Goal: Task Accomplishment & Management: Manage account settings

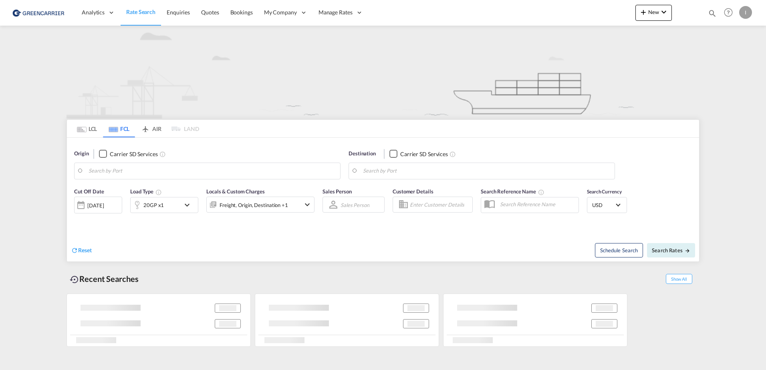
type input "Hamburg, DEHAM"
type input "Altamira, MXATM"
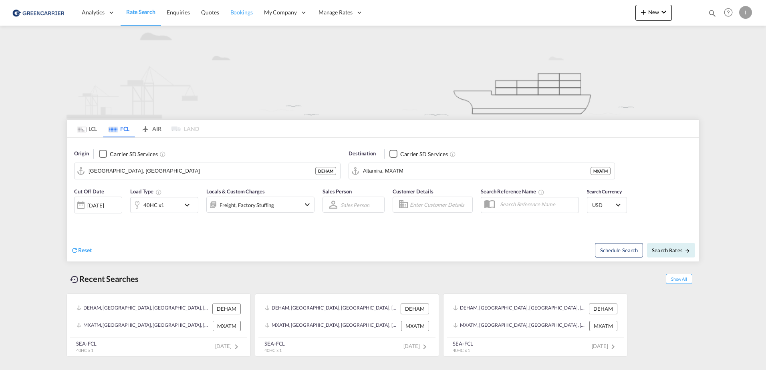
click at [234, 14] on span "Bookings" at bounding box center [241, 12] width 22 height 7
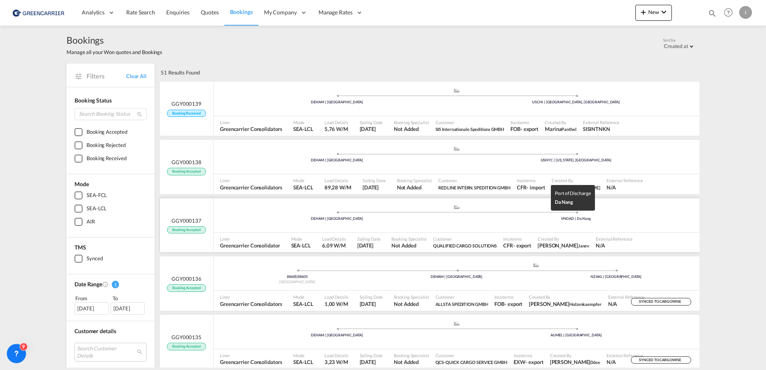
click at [513, 217] on div "VNDAD | Da Nang" at bounding box center [575, 218] width 239 height 5
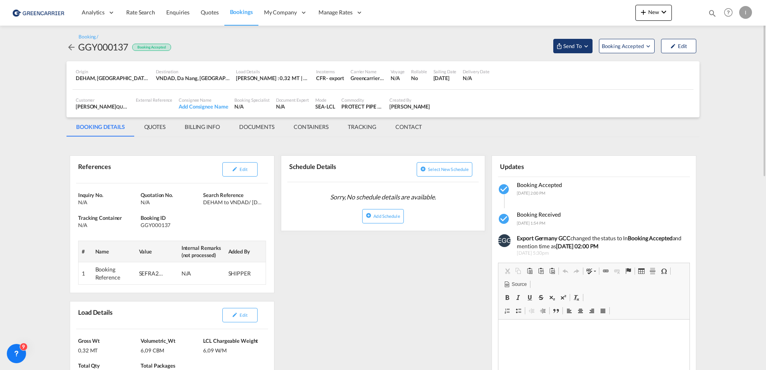
click at [577, 50] on span "Send To" at bounding box center [572, 46] width 20 height 8
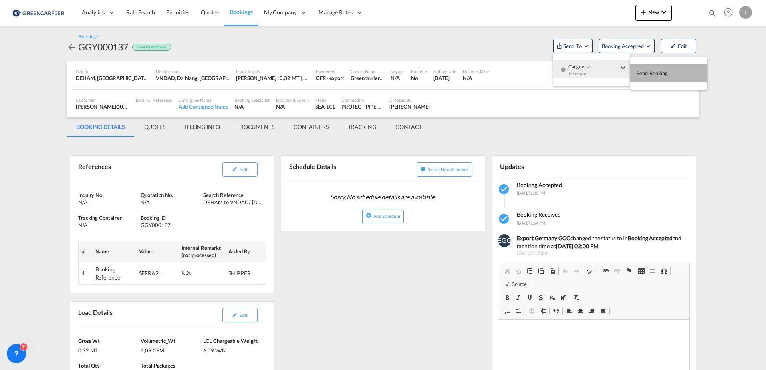
click at [653, 75] on span "Send Booking" at bounding box center [652, 73] width 32 height 13
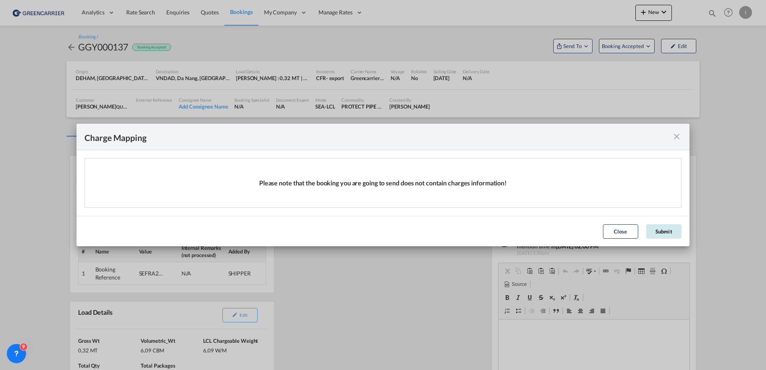
click at [668, 237] on button "Submit" at bounding box center [663, 231] width 35 height 14
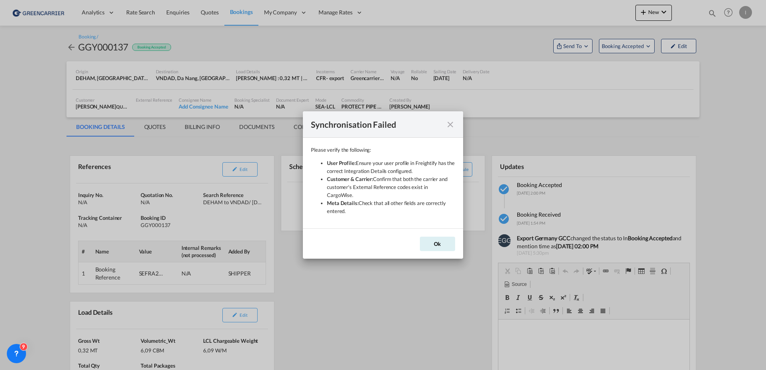
click at [449, 125] on md-icon "icon-close" at bounding box center [450, 125] width 10 height 10
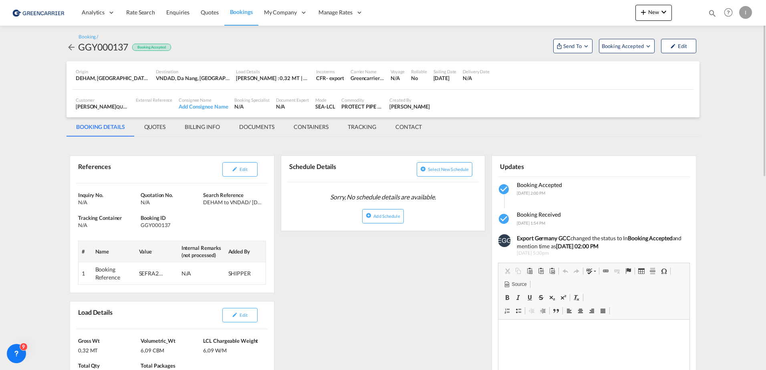
click at [742, 15] on div "I" at bounding box center [745, 12] width 13 height 13
click at [730, 60] on button "Logout" at bounding box center [736, 61] width 52 height 16
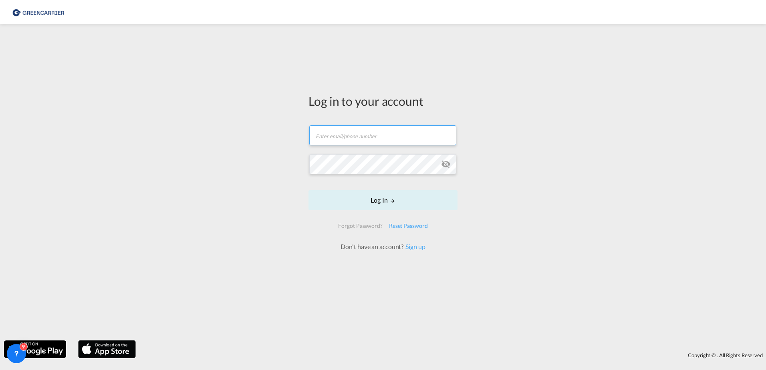
type input "[PERSON_NAME][EMAIL_ADDRESS][PERSON_NAME][DOMAIN_NAME]"
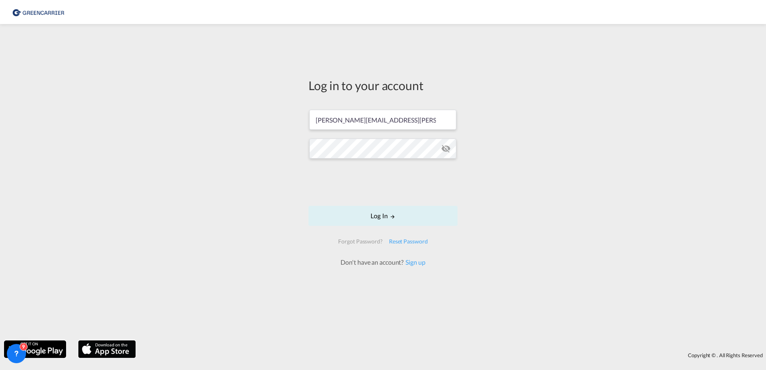
click at [388, 203] on form "isabel.huebner@greencarrier.com Log In Forgot Password? Reset Password Don't ha…" at bounding box center [382, 184] width 149 height 165
click at [382, 213] on button "Log In" at bounding box center [382, 216] width 149 height 20
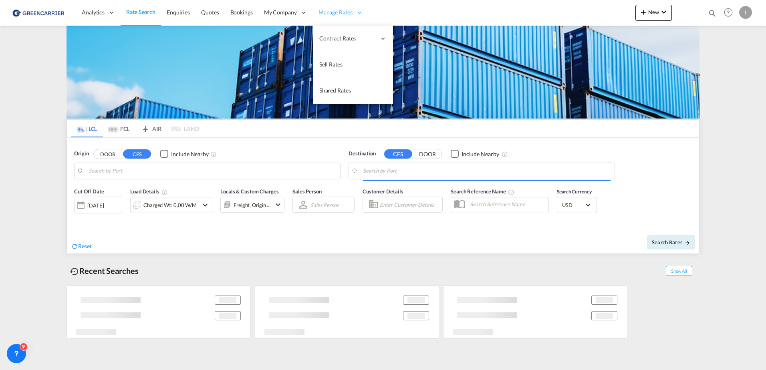
click at [347, 15] on span "Manage Rates" at bounding box center [335, 12] width 34 height 8
type input "Hamburg, DEHAM"
type input "Callao, PECLL"
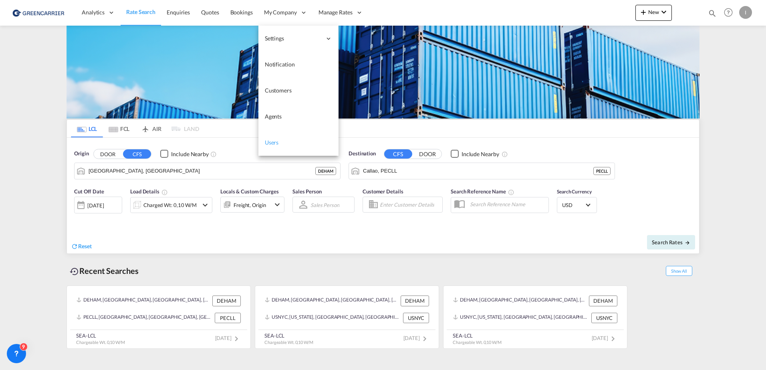
click at [274, 142] on span "Users" at bounding box center [272, 142] width 14 height 7
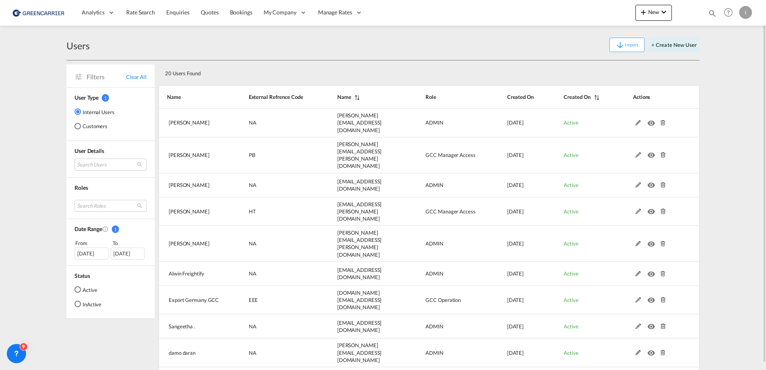
click at [85, 125] on md-radio-button "Customers" at bounding box center [94, 126] width 40 height 8
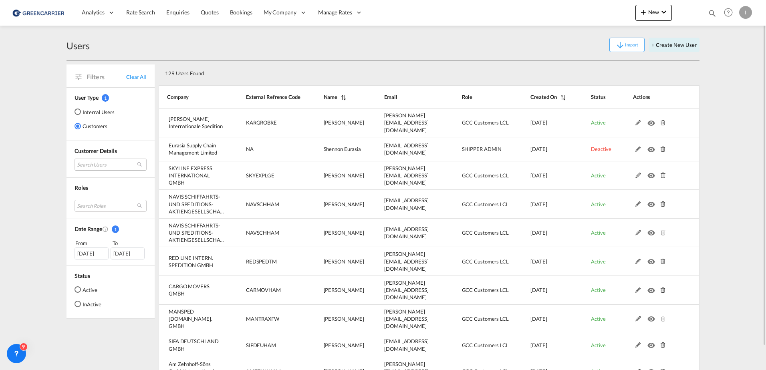
click at [97, 163] on md-select "Search Users user name user marija Vidic m.vidic@karlgross.de | karl gross inte…" at bounding box center [110, 165] width 72 height 12
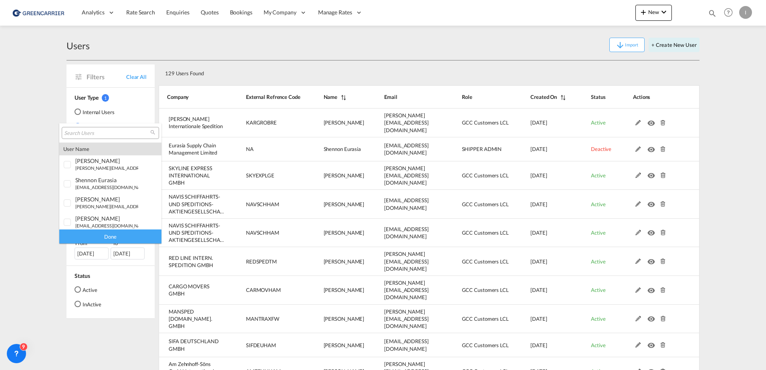
click at [97, 133] on input "search" at bounding box center [107, 133] width 86 height 7
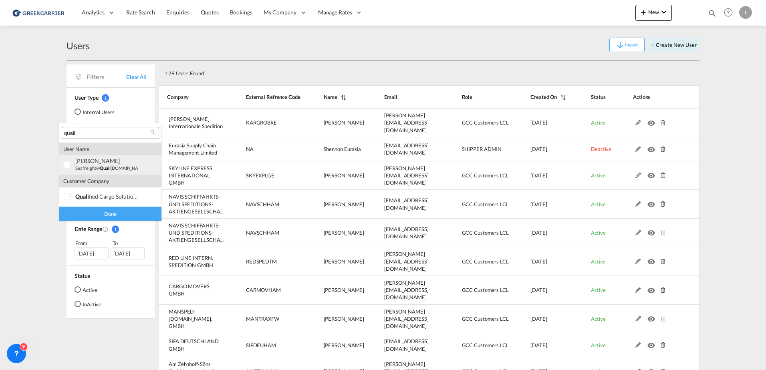
type input "quali"
click at [111, 169] on small "seafreight@ quali fied-cargo.solutions" at bounding box center [110, 167] width 71 height 5
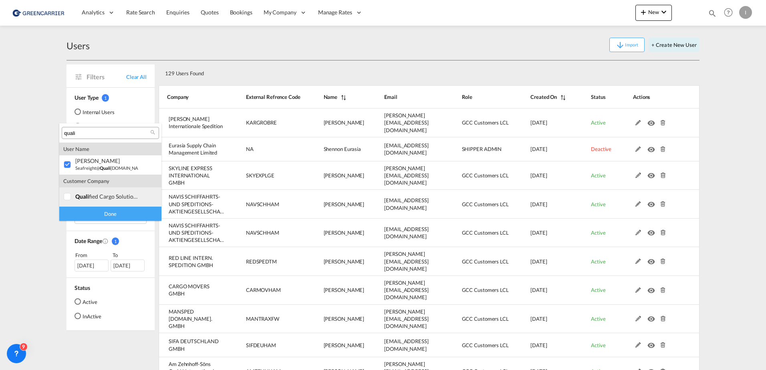
click at [101, 197] on div "quali fied cargo solutions" at bounding box center [106, 196] width 63 height 7
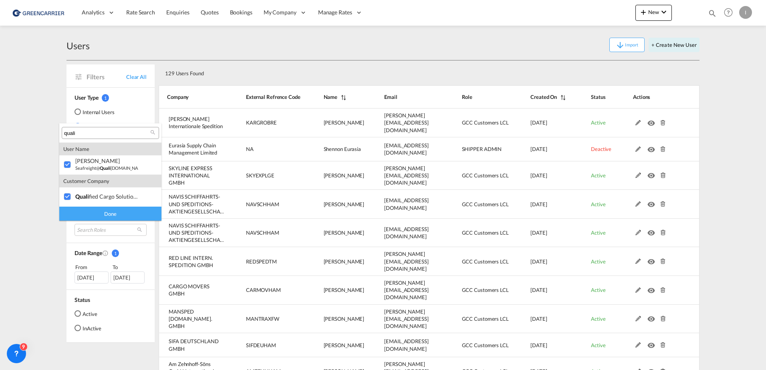
click at [107, 213] on div "Done" at bounding box center [110, 214] width 102 height 14
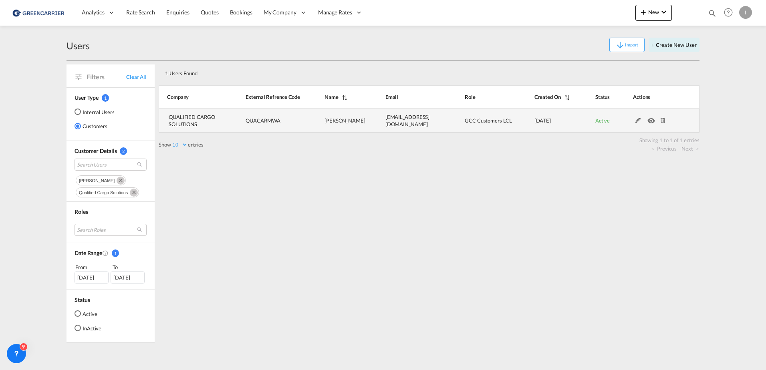
click at [637, 121] on md-icon at bounding box center [638, 121] width 10 height 6
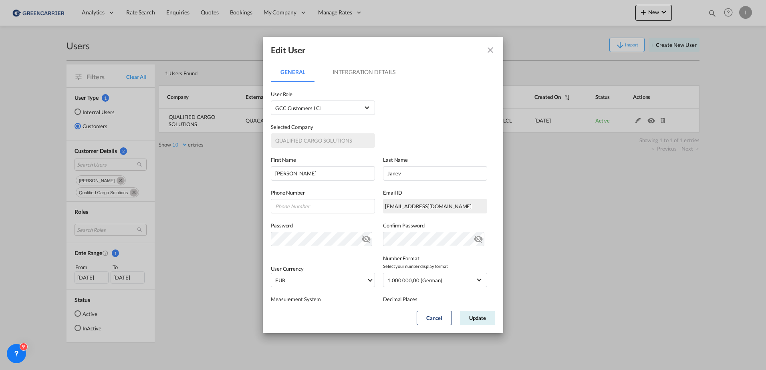
click at [354, 65] on md-tab-item "Intergration Details" at bounding box center [364, 71] width 82 height 19
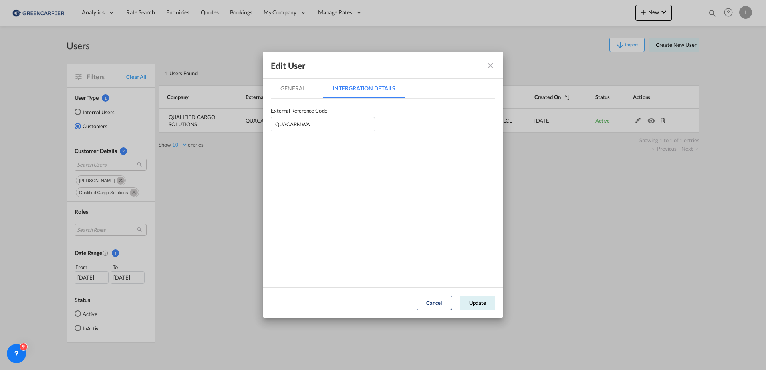
click at [293, 91] on md-tab-item "General" at bounding box center [293, 88] width 44 height 19
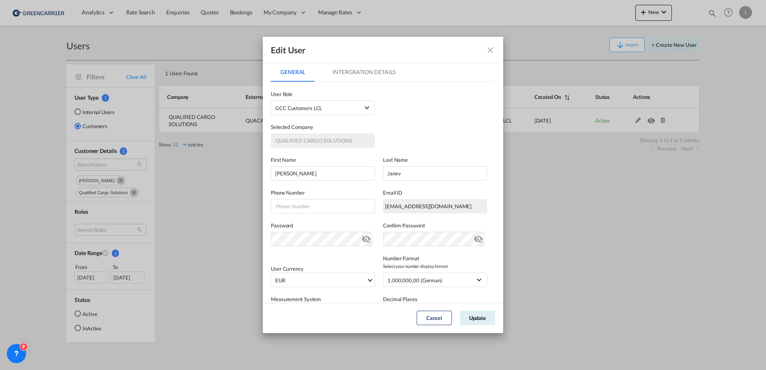
click at [494, 50] on md-icon "icon-close fg-AAA8AD" at bounding box center [490, 50] width 10 height 10
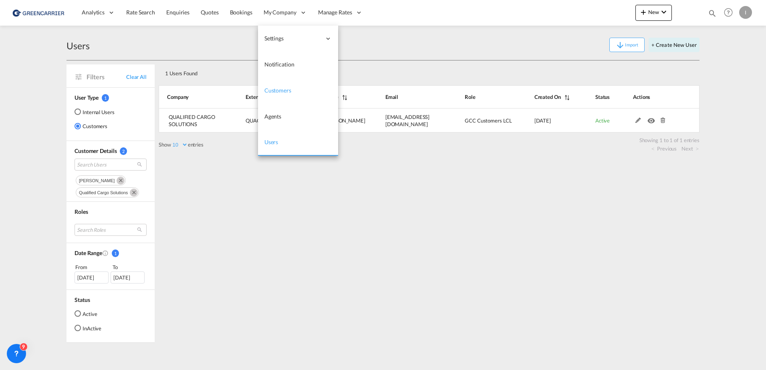
click at [290, 95] on link "Customers" at bounding box center [298, 91] width 80 height 26
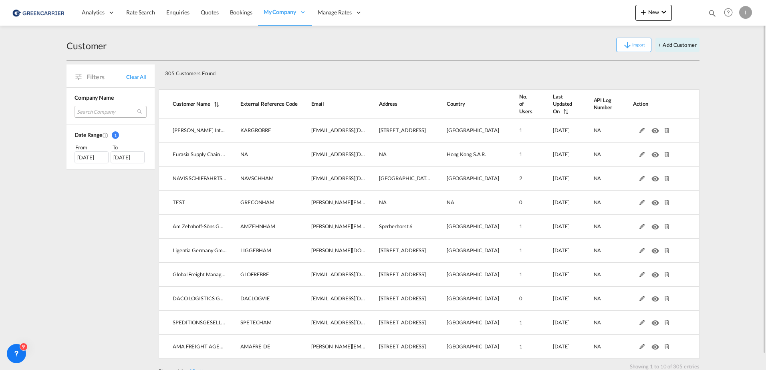
click at [98, 112] on md-select "Search Company karl gross internationale spedition eurasia supply chain managem…" at bounding box center [110, 112] width 72 height 12
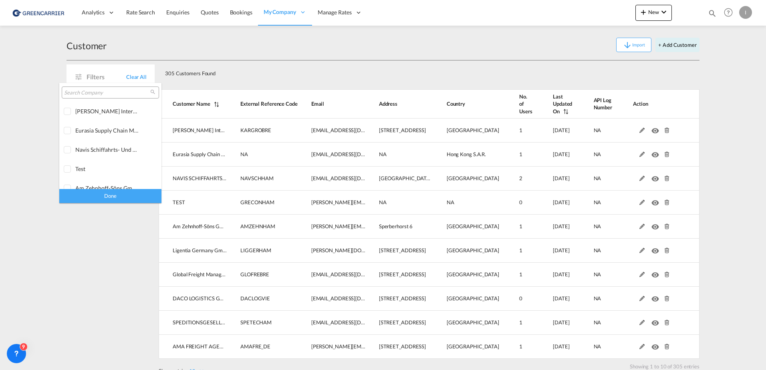
click at [97, 93] on input "search" at bounding box center [107, 92] width 86 height 7
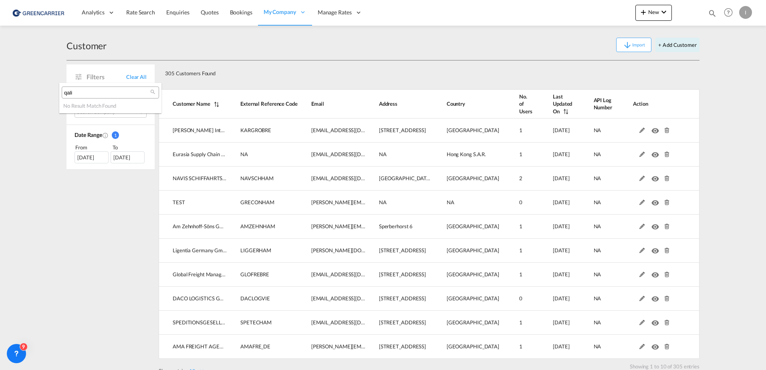
drag, startPoint x: 87, startPoint y: 90, endPoint x: 14, endPoint y: 95, distance: 73.4
click at [13, 92] on body "Analytics Reports Dashboard Rate Search Enquiries Quotes Bookings" at bounding box center [383, 185] width 766 height 370
drag, startPoint x: 80, startPoint y: 96, endPoint x: 32, endPoint y: 93, distance: 47.7
click at [32, 93] on body "Analytics Reports Dashboard Rate Search Enquiries Quotes Bookings" at bounding box center [383, 185] width 766 height 370
type input "quali"
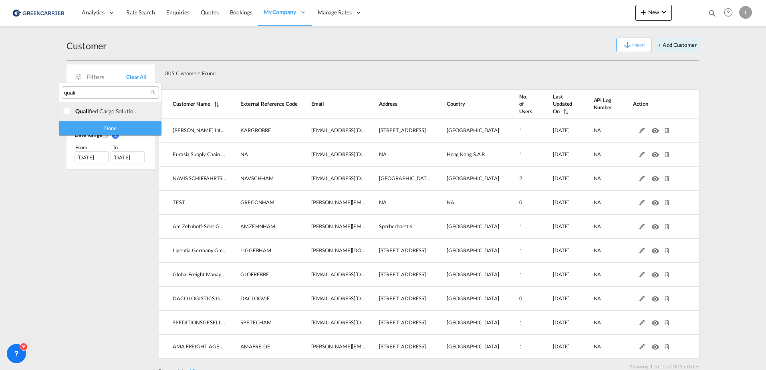
click at [107, 108] on div "quali fied cargo solutions" at bounding box center [106, 111] width 63 height 7
click at [139, 130] on div "Done" at bounding box center [110, 128] width 102 height 14
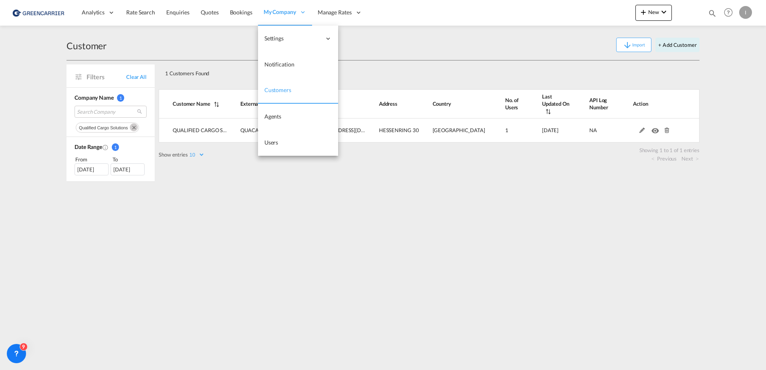
click at [273, 90] on span "Customers" at bounding box center [277, 89] width 27 height 7
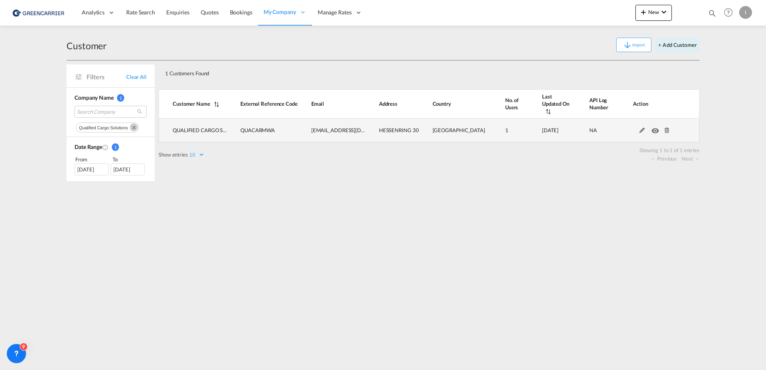
click at [639, 127] on td at bounding box center [656, 131] width 86 height 24
click at [644, 128] on md-icon at bounding box center [642, 131] width 10 height 6
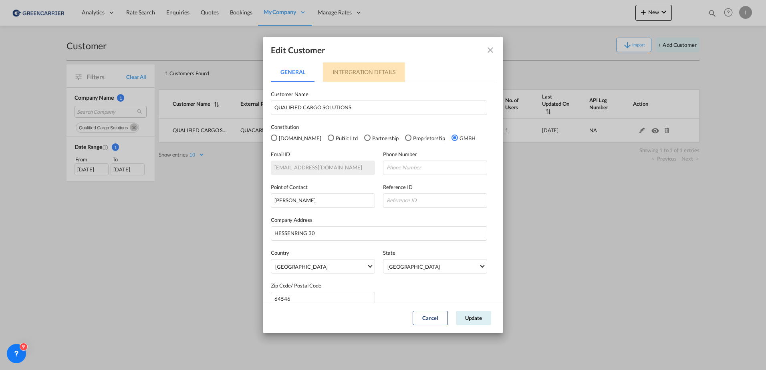
click at [370, 75] on md-tab-item "Intergration Details" at bounding box center [364, 71] width 82 height 19
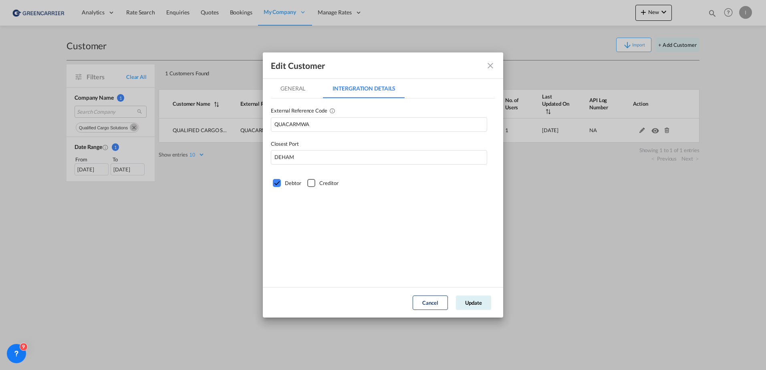
click at [298, 88] on md-tab-item "General" at bounding box center [293, 88] width 44 height 19
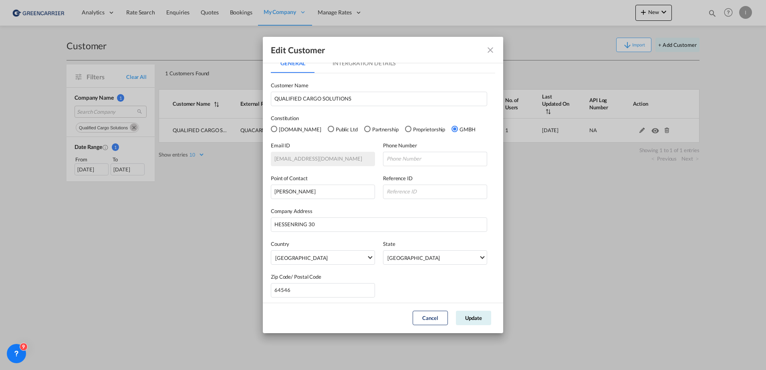
scroll to position [12, 0]
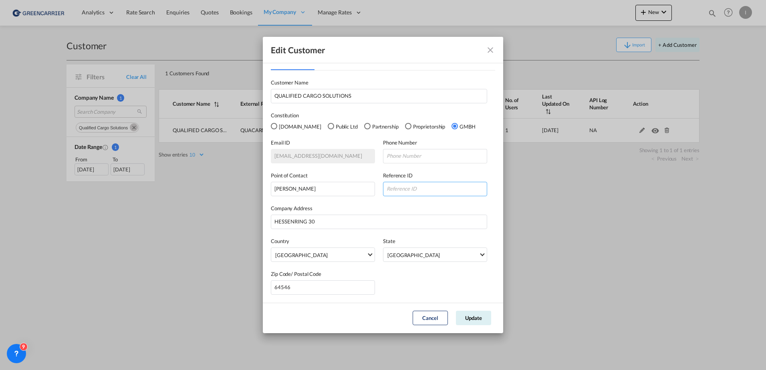
click at [398, 183] on input "GeneralIntergration Details ..." at bounding box center [435, 189] width 104 height 14
click at [421, 185] on input "GeneralIntergration Details ..." at bounding box center [435, 189] width 104 height 14
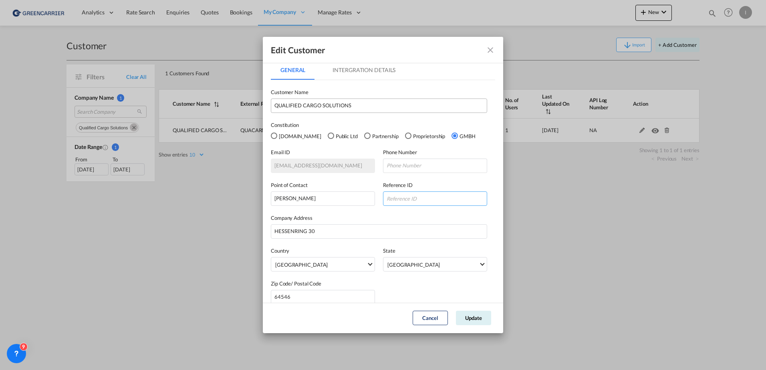
scroll to position [0, 0]
click at [390, 70] on md-tab-item "Intergration Details" at bounding box center [364, 71] width 82 height 19
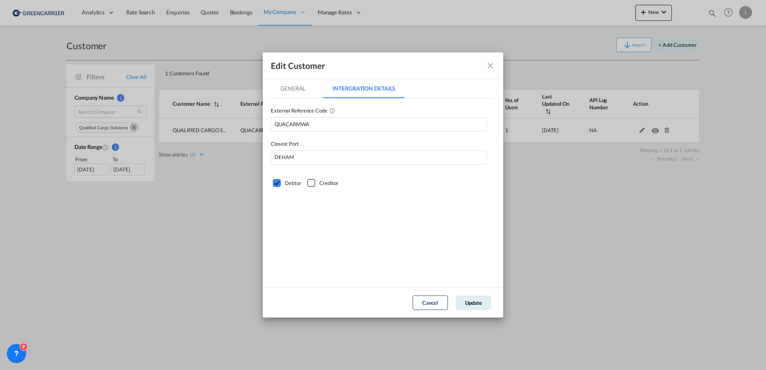
click at [488, 62] on md-icon "icon-close fg-AAA8AD" at bounding box center [490, 66] width 10 height 10
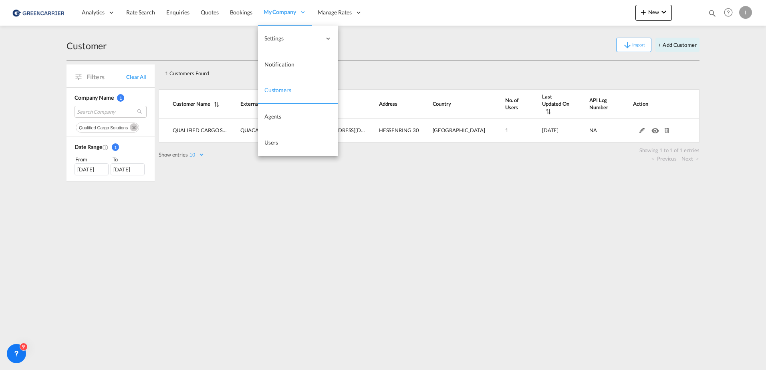
click at [279, 16] on span "My Company" at bounding box center [279, 12] width 32 height 8
click at [279, 89] on span "Customers" at bounding box center [277, 89] width 27 height 7
click at [275, 144] on span "Users" at bounding box center [271, 142] width 14 height 7
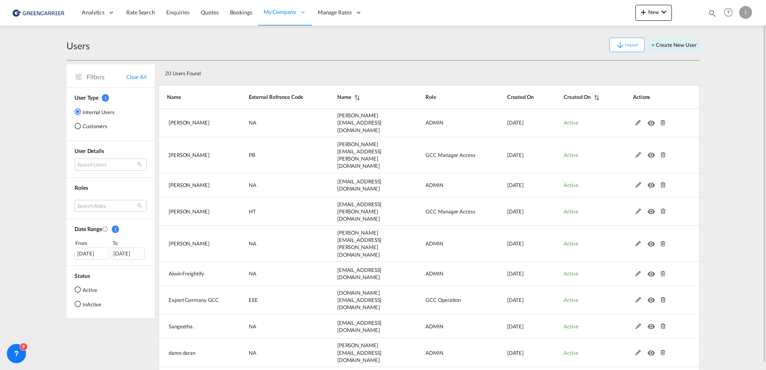
click at [76, 123] on div "Customers" at bounding box center [77, 126] width 6 height 6
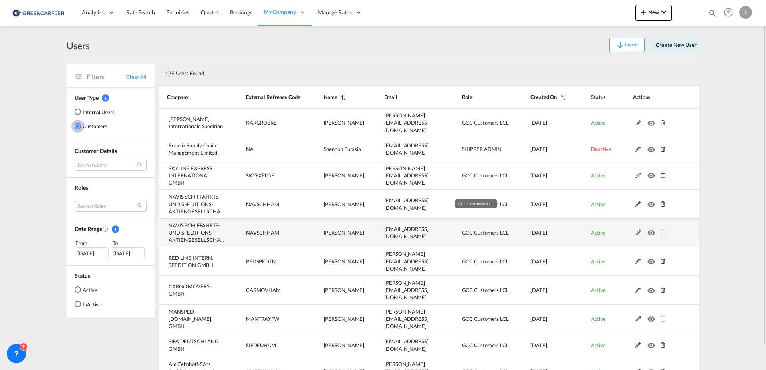
scroll to position [25, 0]
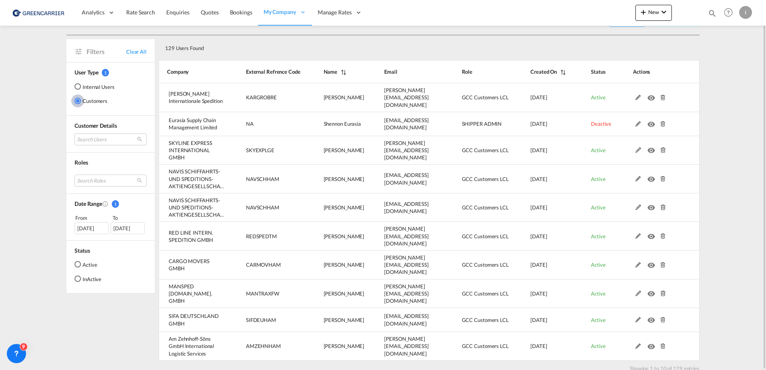
click at [685, 364] on div "Users Import + Create New User Filters Clear All User Type 1 Internal Users Cus…" at bounding box center [382, 194] width 633 height 388
click at [689, 370] on link "Next" at bounding box center [689, 376] width 17 height 7
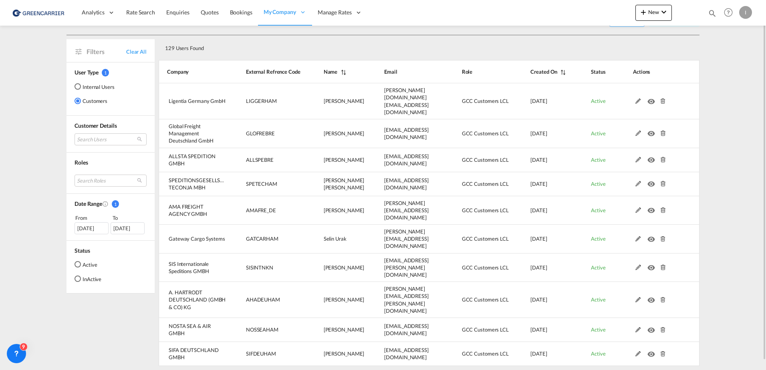
scroll to position [16, 0]
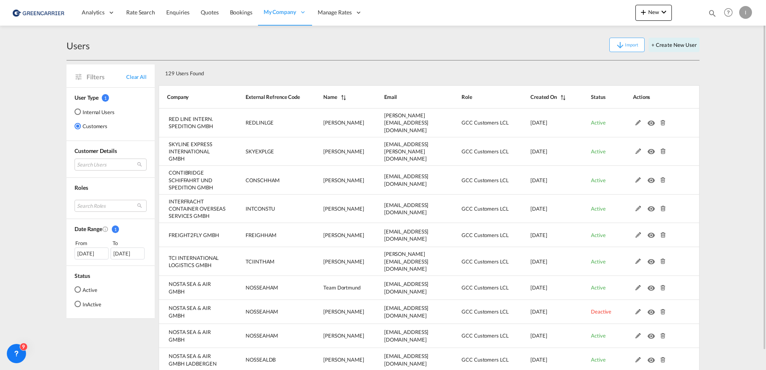
scroll to position [20, 0]
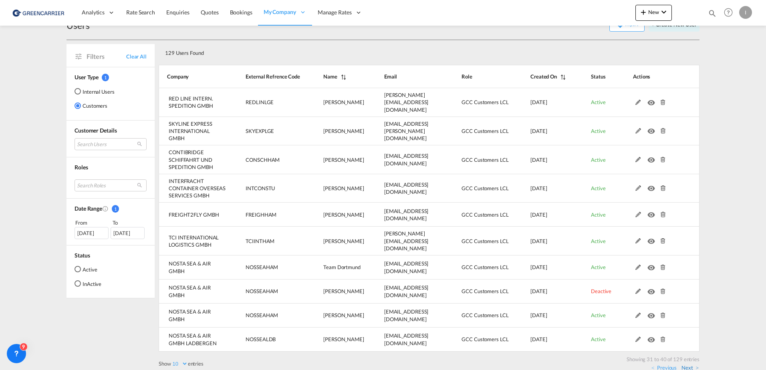
click at [694, 364] on link "Next" at bounding box center [689, 367] width 17 height 7
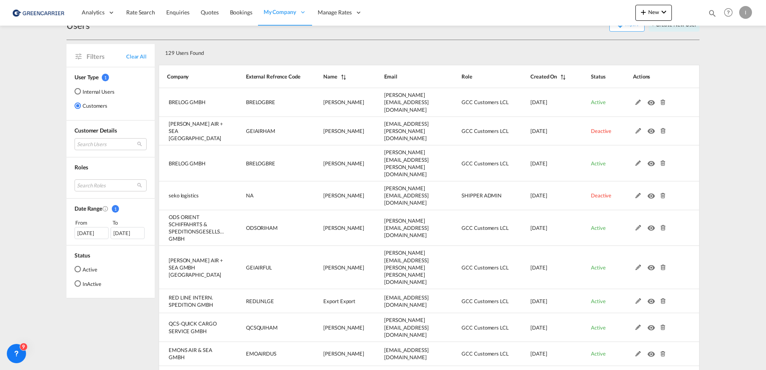
scroll to position [18, 0]
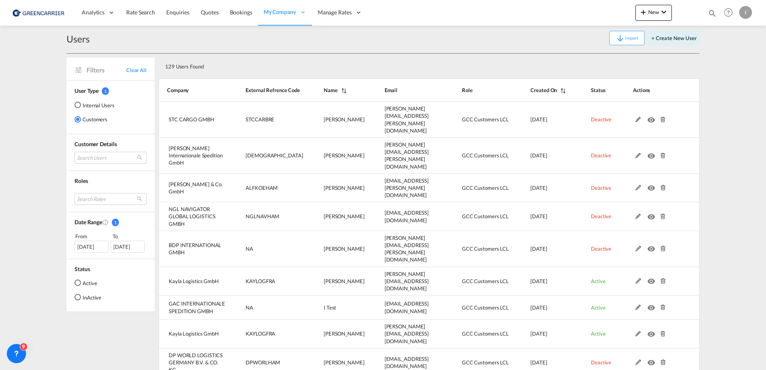
scroll to position [16, 0]
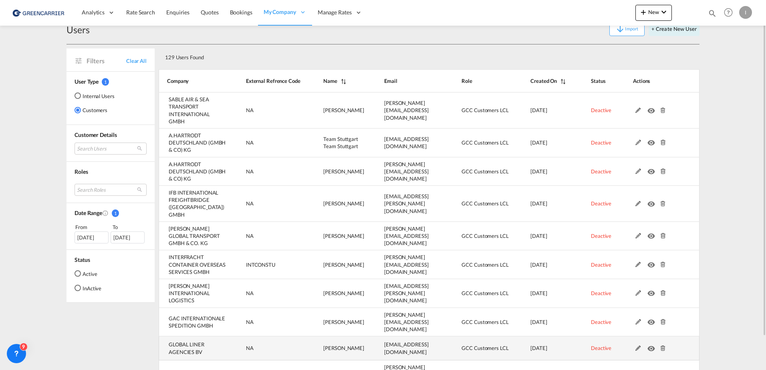
scroll to position [54, 0]
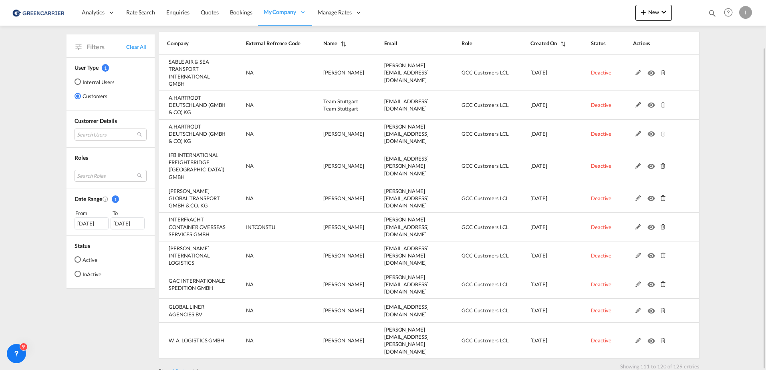
click at [689, 370] on link "Next" at bounding box center [689, 374] width 17 height 7
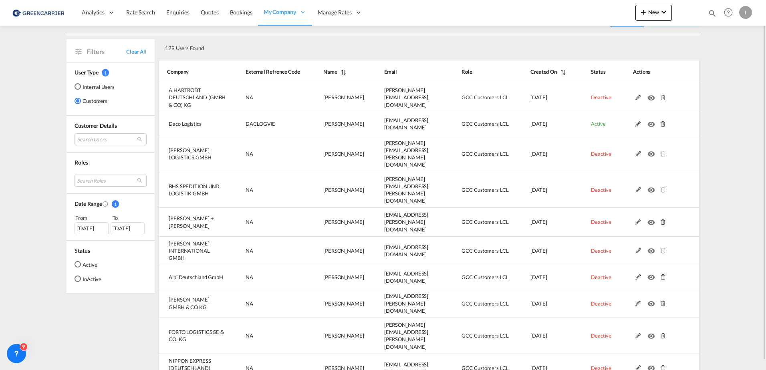
scroll to position [16, 0]
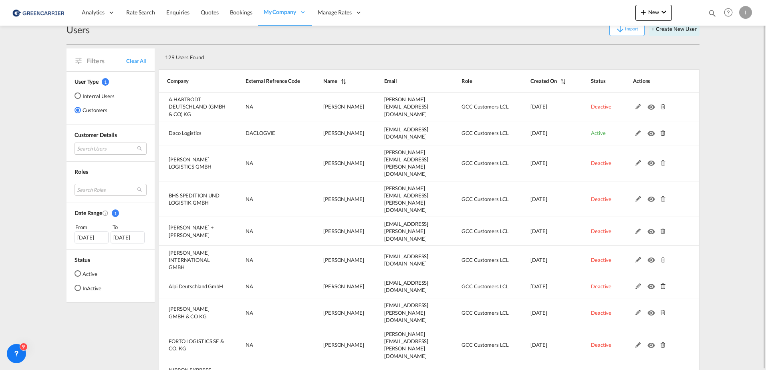
click at [98, 147] on md-select "Search Users user name user marija Vidic m.vidic@karlgross.de | karl gross inte…" at bounding box center [110, 149] width 72 height 12
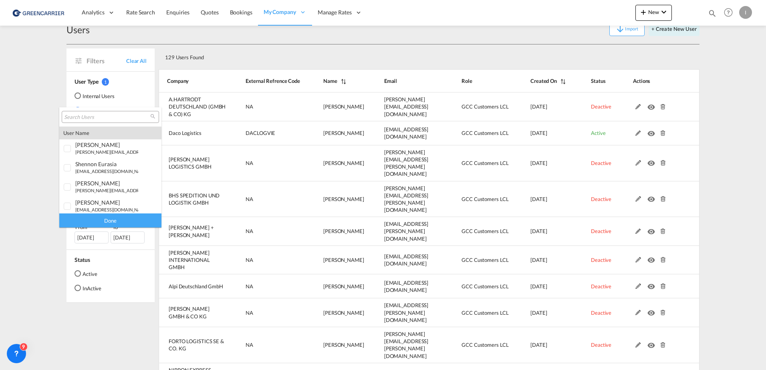
click at [86, 121] on input "search" at bounding box center [107, 117] width 86 height 7
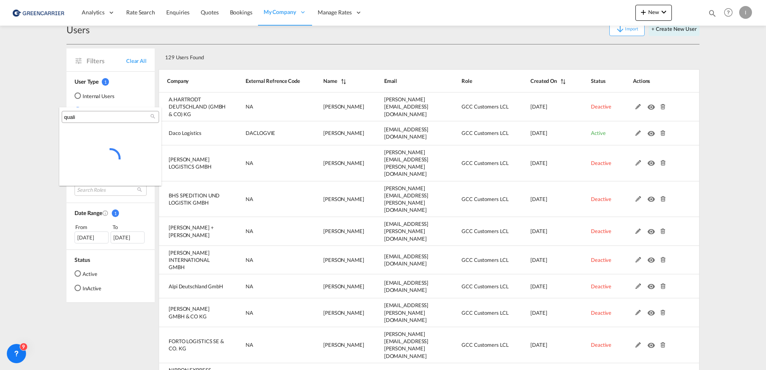
scroll to position [4, 0]
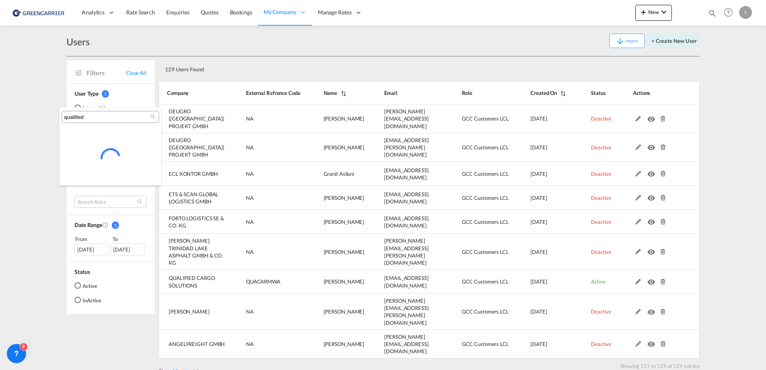
type input "qualified"
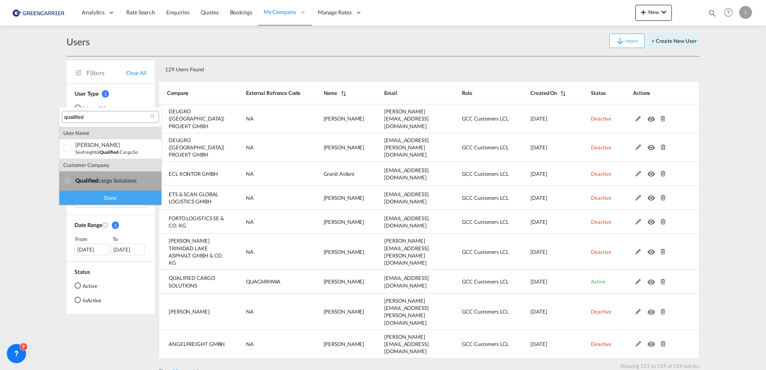
click at [68, 184] on div at bounding box center [68, 181] width 8 height 8
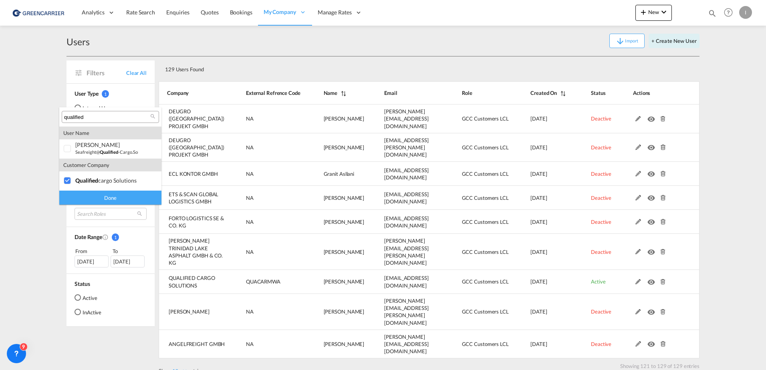
click at [112, 200] on div "Done" at bounding box center [110, 198] width 102 height 14
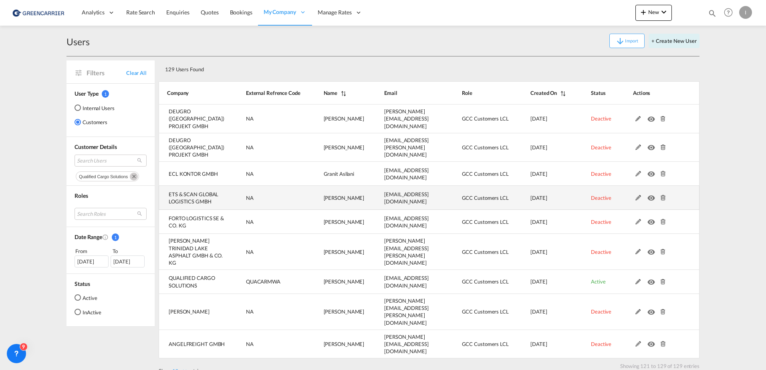
scroll to position [0, 0]
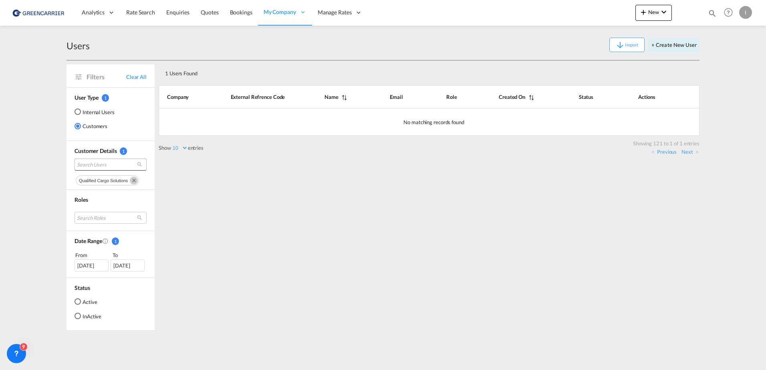
click at [119, 163] on span "Search Users" at bounding box center [104, 164] width 54 height 7
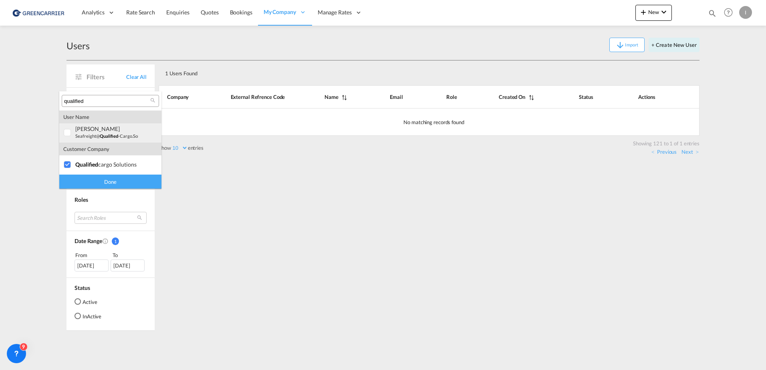
click at [64, 131] on div at bounding box center [68, 133] width 8 height 8
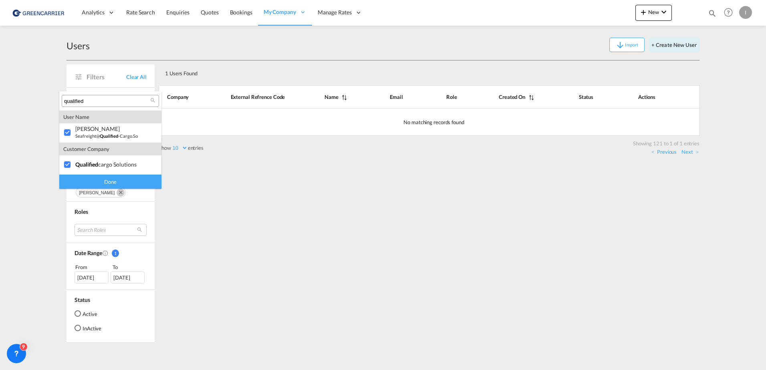
click at [120, 183] on div "Done" at bounding box center [110, 182] width 102 height 14
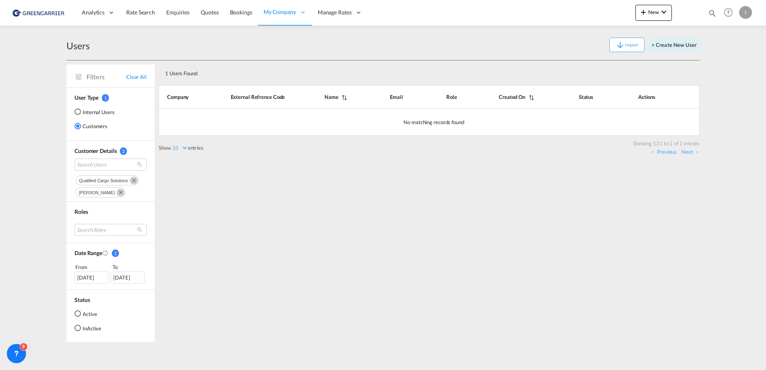
click at [129, 180] on button "Remove" at bounding box center [133, 180] width 12 height 8
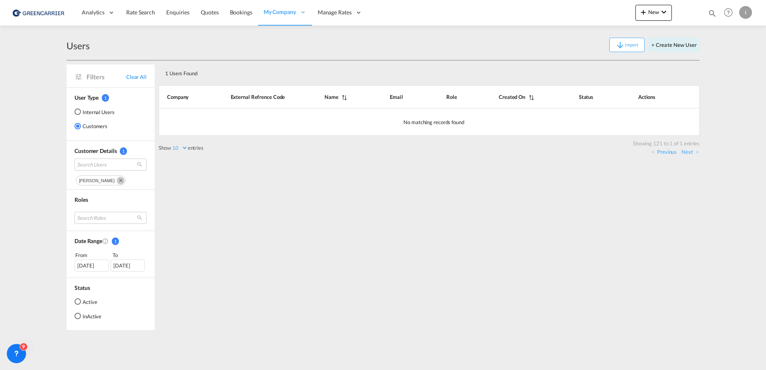
click at [113, 181] on button "Remove" at bounding box center [119, 180] width 12 height 8
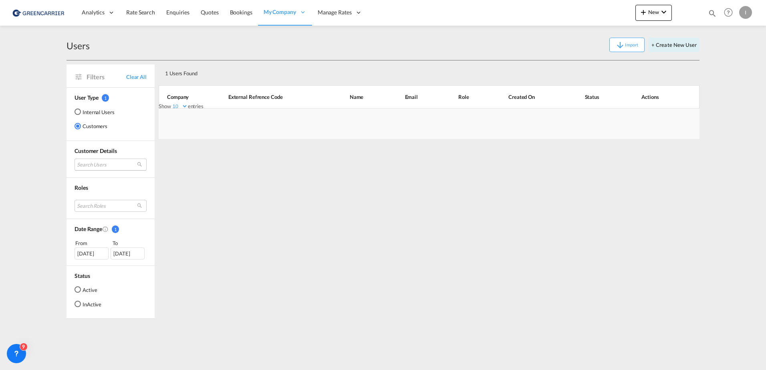
click at [97, 163] on md-select "Search Users" at bounding box center [110, 165] width 72 height 12
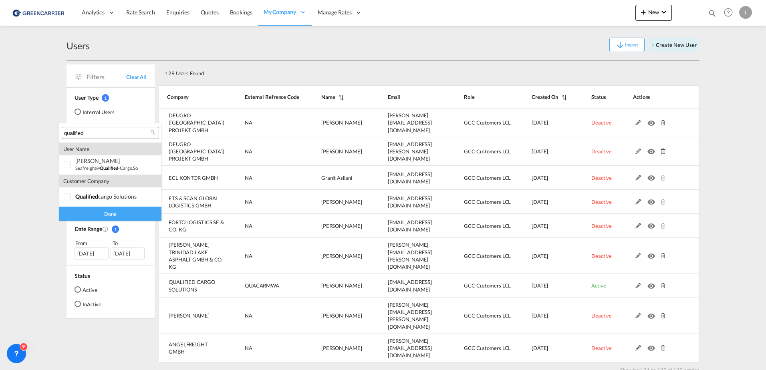
click at [93, 134] on input "qualified" at bounding box center [107, 133] width 86 height 7
click at [78, 170] on small "seafreight@ qualified -cargo.solutions" at bounding box center [113, 167] width 76 height 5
click at [119, 214] on div "Done" at bounding box center [110, 214] width 102 height 14
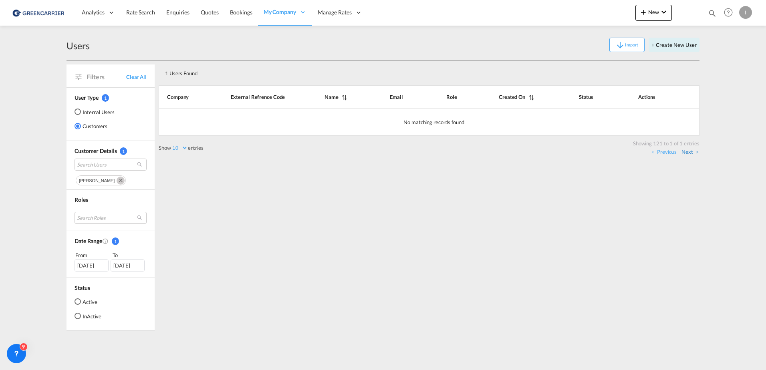
click at [685, 152] on link "Next" at bounding box center [689, 151] width 17 height 7
click at [671, 152] on link "Previous" at bounding box center [663, 151] width 25 height 7
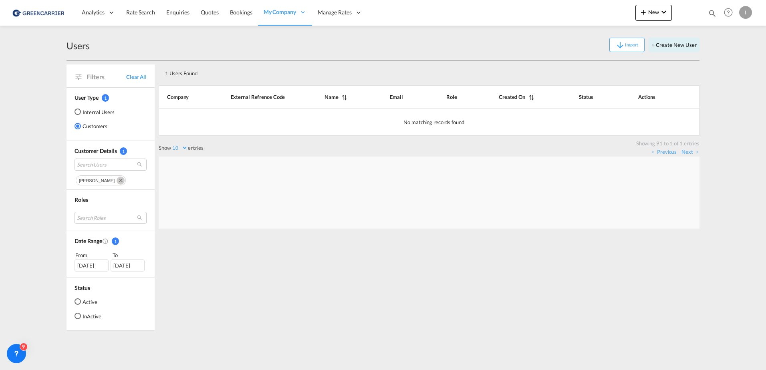
click at [671, 152] on link "Previous" at bounding box center [663, 151] width 25 height 7
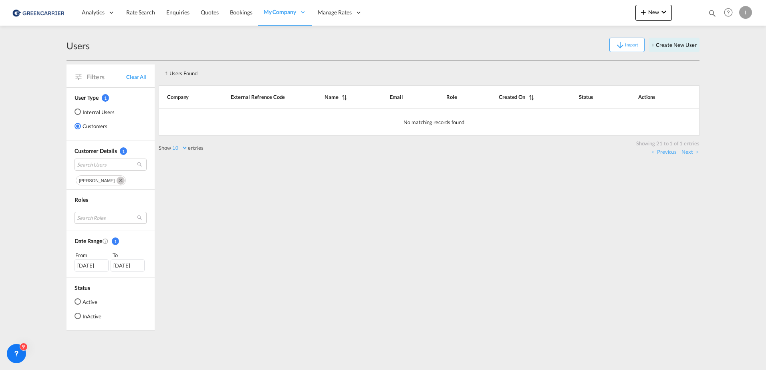
click at [671, 152] on link "Previous" at bounding box center [663, 151] width 25 height 7
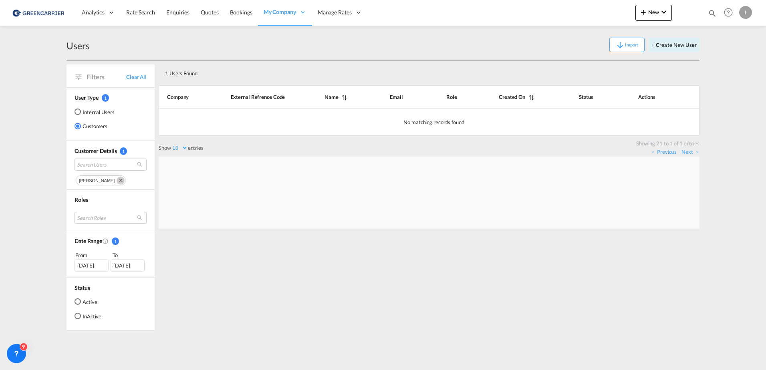
click at [671, 152] on link "Previous" at bounding box center [663, 151] width 25 height 7
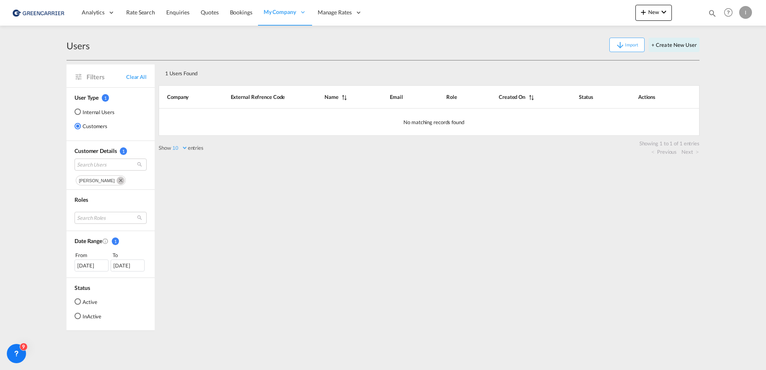
click at [671, 152] on link "Previous" at bounding box center [663, 151] width 25 height 7
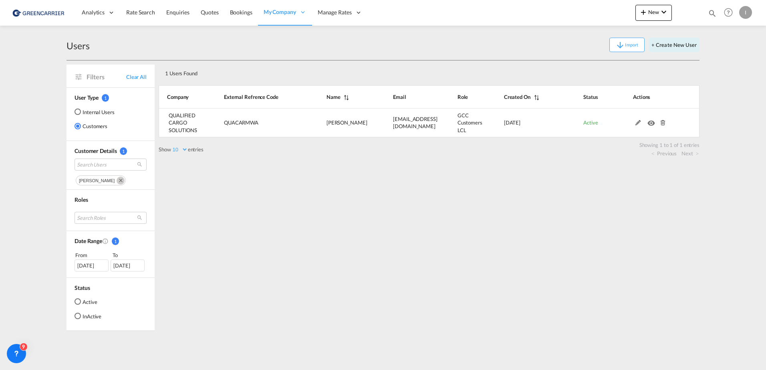
click at [671, 152] on link "Previous" at bounding box center [663, 153] width 25 height 7
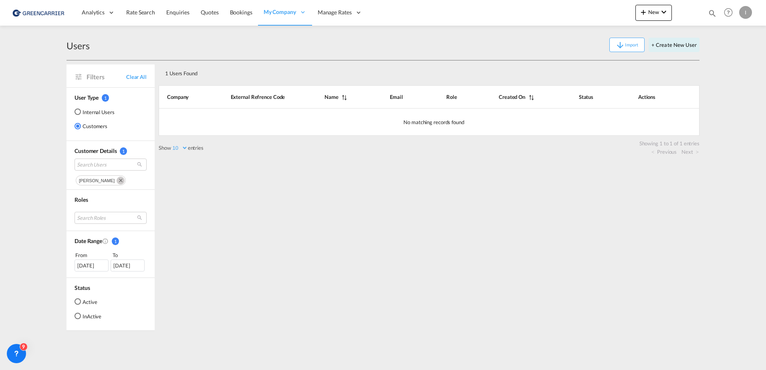
click at [117, 178] on md-icon "Remove" at bounding box center [121, 181] width 8 height 8
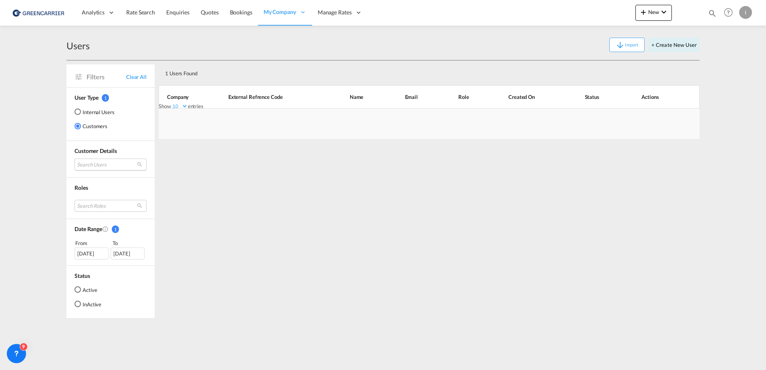
click at [98, 164] on md-select "Search Users" at bounding box center [110, 165] width 72 height 12
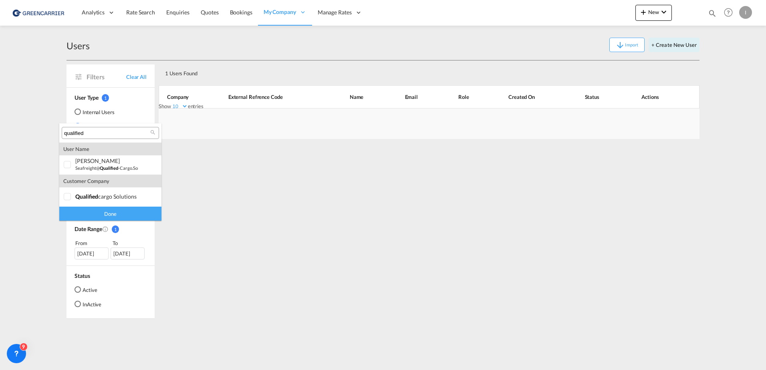
click at [104, 138] on div "qualified" at bounding box center [110, 133] width 97 height 12
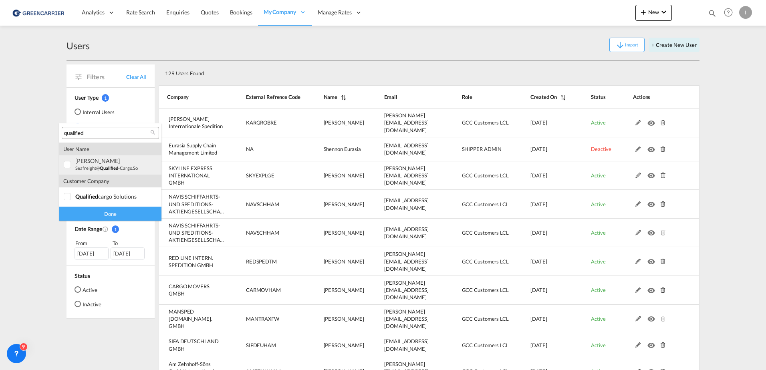
click at [108, 162] on div "filip Janev" at bounding box center [106, 160] width 63 height 7
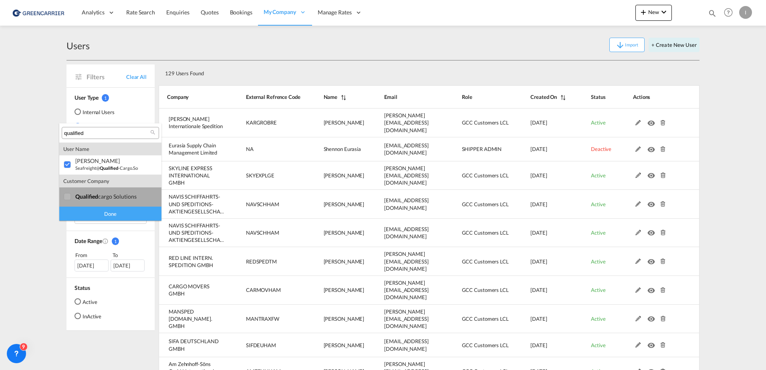
click at [116, 194] on div "qualified cargo solutions" at bounding box center [106, 196] width 63 height 7
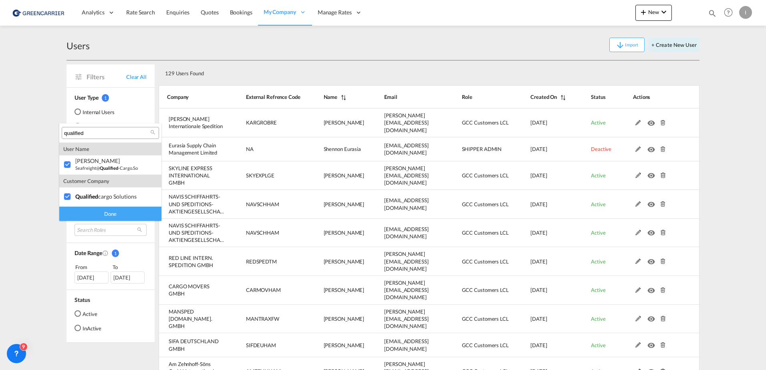
click at [118, 213] on div "Done" at bounding box center [110, 214] width 102 height 14
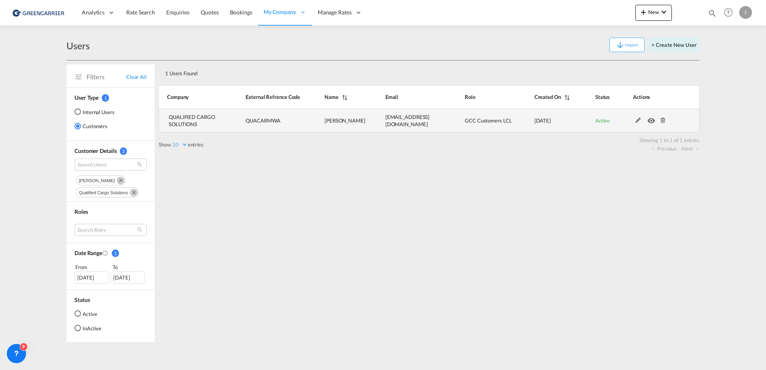
click at [639, 121] on md-icon at bounding box center [638, 121] width 10 height 6
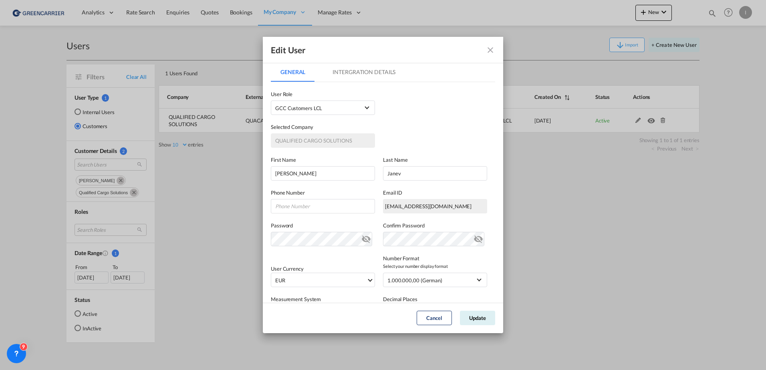
click at [362, 73] on md-tab-item "Intergration Details" at bounding box center [364, 71] width 82 height 19
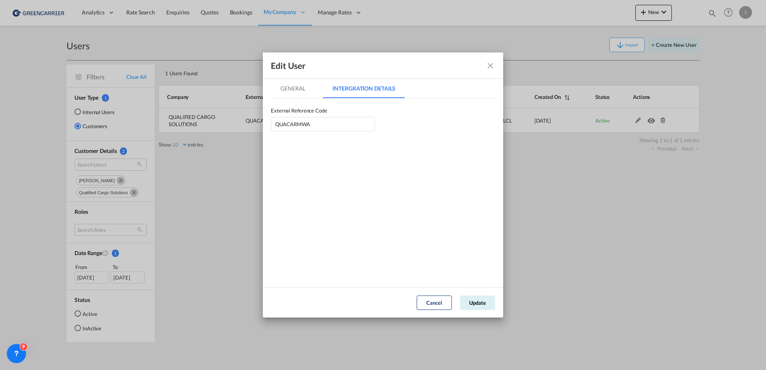
click at [486, 66] on md-icon "icon-close fg-AAA8AD" at bounding box center [490, 66] width 10 height 10
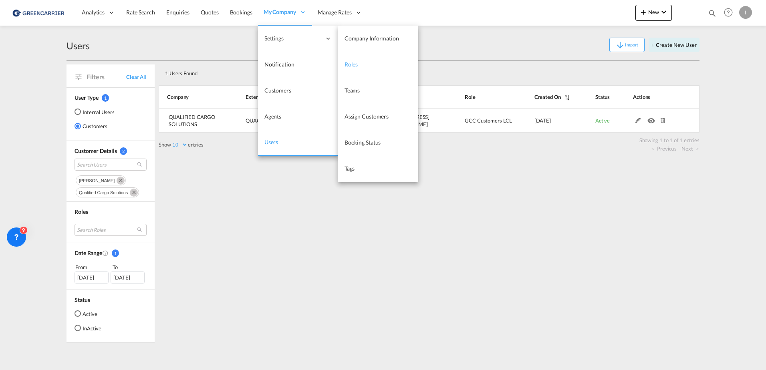
click at [358, 62] on link "Roles" at bounding box center [378, 65] width 80 height 26
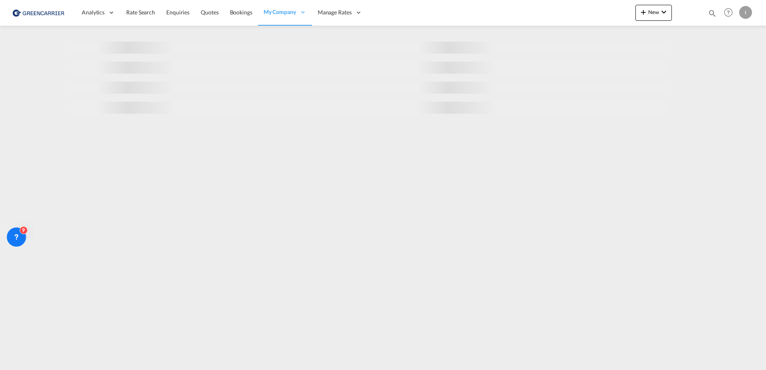
select select "10"
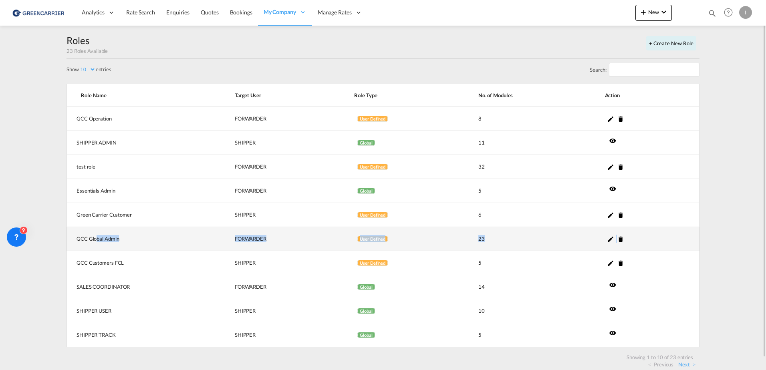
drag, startPoint x: 97, startPoint y: 240, endPoint x: 670, endPoint y: 233, distance: 572.6
click at [670, 233] on tr "GCC Global Admin FORWARDER Global User Defined 23" at bounding box center [382, 239] width 633 height 24
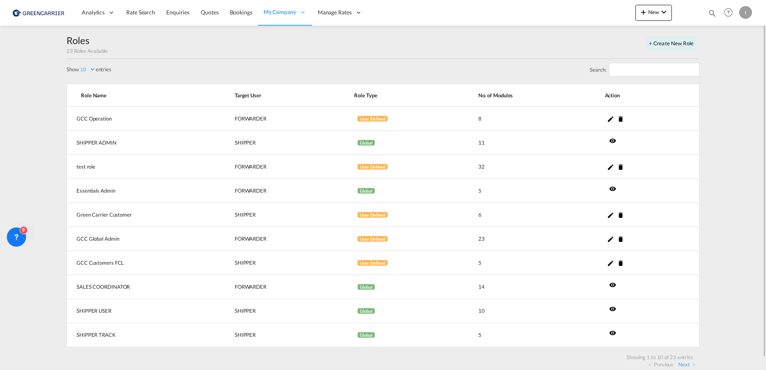
click at [179, 41] on div "Roles 23 Roles Available + Create New Role" at bounding box center [382, 46] width 633 height 25
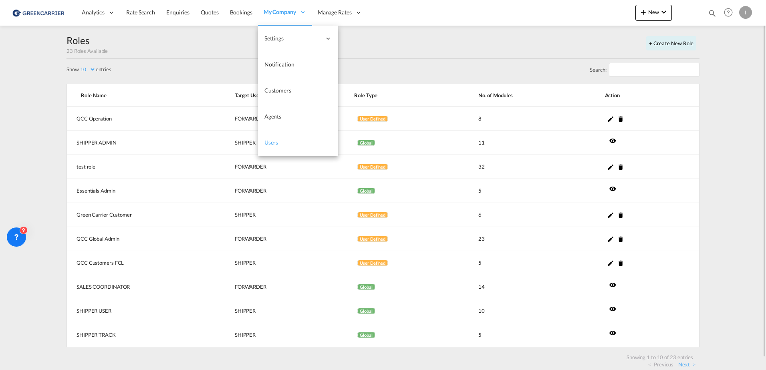
click at [272, 140] on span "Users" at bounding box center [271, 142] width 14 height 7
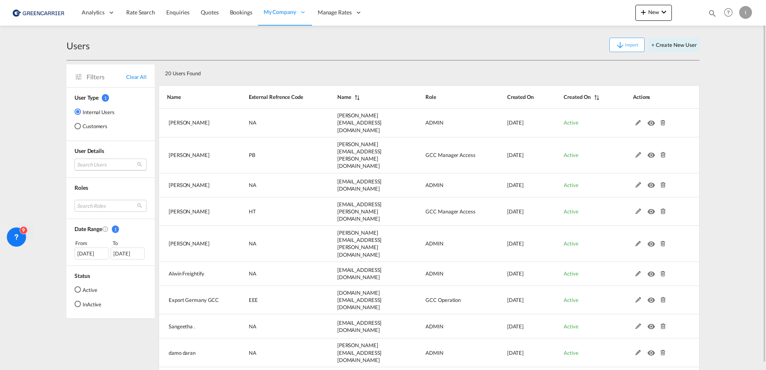
click at [96, 166] on md-select "Search Users tamizh Selvi tamizhselvi@freightify.in philip Barreiro philip.barr…" at bounding box center [110, 165] width 72 height 12
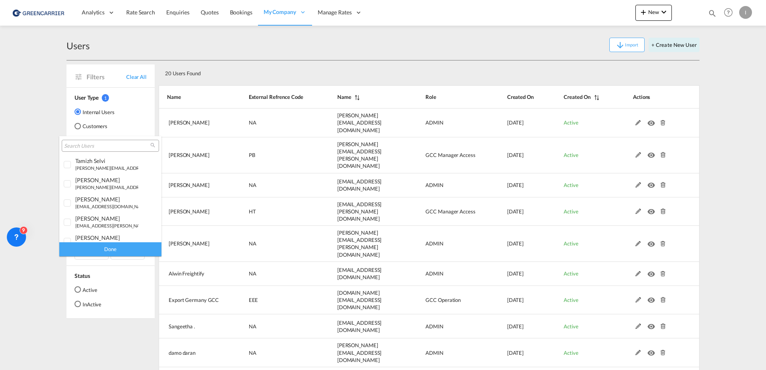
click at [88, 140] on div at bounding box center [110, 146] width 97 height 12
click at [93, 146] on input "search" at bounding box center [107, 146] width 86 height 7
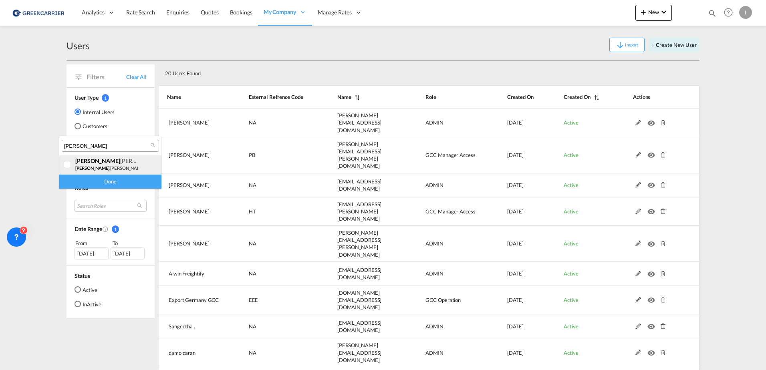
type input "isabel"
click at [69, 165] on div at bounding box center [68, 165] width 8 height 8
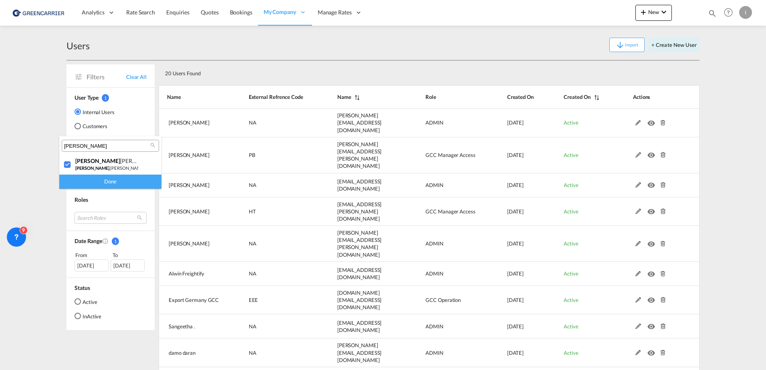
click at [110, 181] on div "Done" at bounding box center [110, 182] width 102 height 14
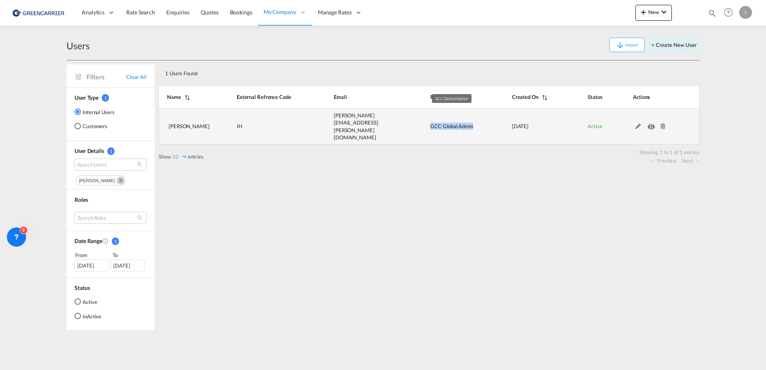
drag, startPoint x: 430, startPoint y: 123, endPoint x: 478, endPoint y: 122, distance: 48.1
click at [478, 122] on td "GCC Global Admin" at bounding box center [450, 127] width 81 height 36
copy span "GCC Global Admin"
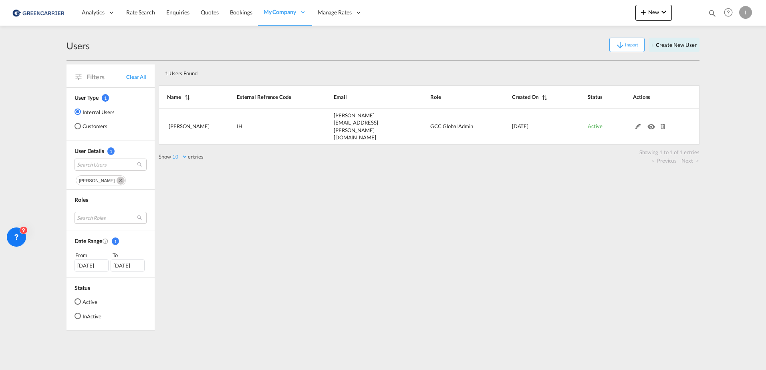
click at [199, 237] on div "1 Users Found Show 10 25 50 100 entries Search: Name External Refrence Code Ema…" at bounding box center [429, 195] width 541 height 270
click at [101, 166] on span "Search Users" at bounding box center [104, 164] width 54 height 7
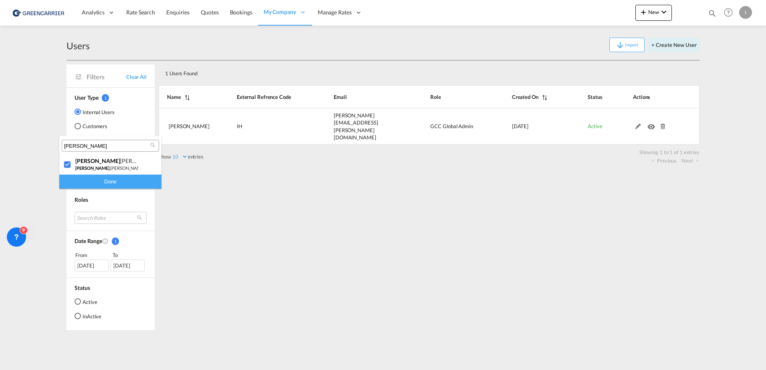
click at [381, 157] on md-backdrop at bounding box center [383, 185] width 766 height 370
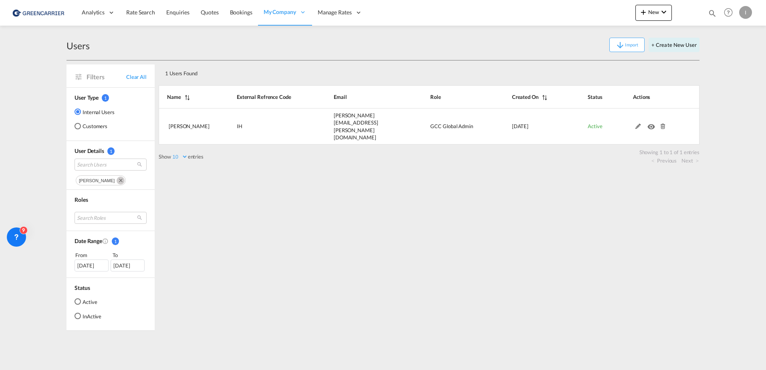
click at [117, 181] on md-icon "Remove" at bounding box center [121, 181] width 8 height 8
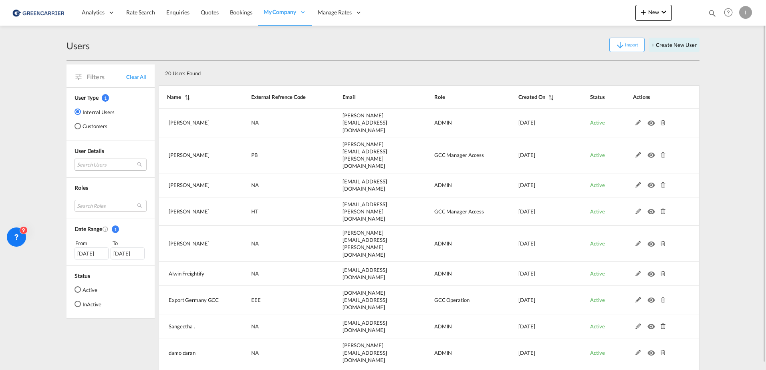
click at [92, 166] on md-select "Search Users" at bounding box center [110, 165] width 72 height 12
type input "janev"
click at [78, 123] on md-backdrop at bounding box center [383, 185] width 766 height 370
click at [80, 126] on div "Customers" at bounding box center [77, 126] width 6 height 6
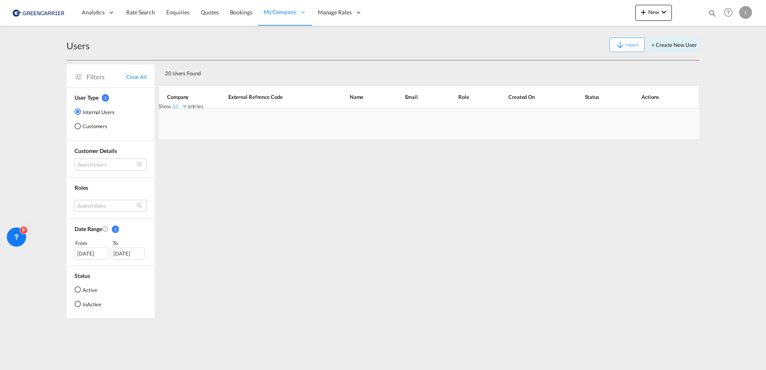
click at [79, 129] on div "Customers" at bounding box center [77, 126] width 6 height 6
click at [88, 161] on md-select "Search Users" at bounding box center [110, 165] width 72 height 12
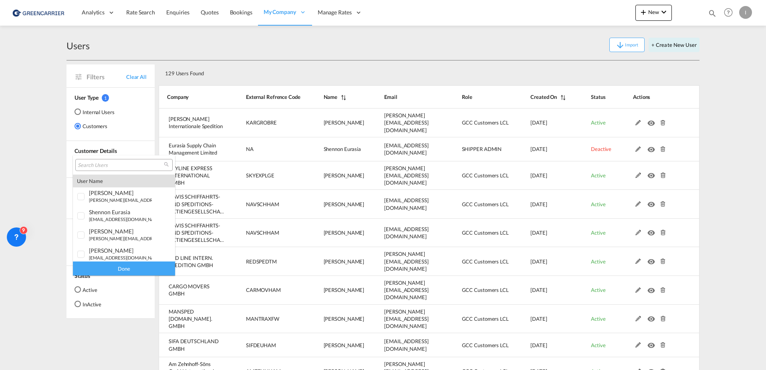
click at [101, 165] on input "search" at bounding box center [121, 165] width 86 height 7
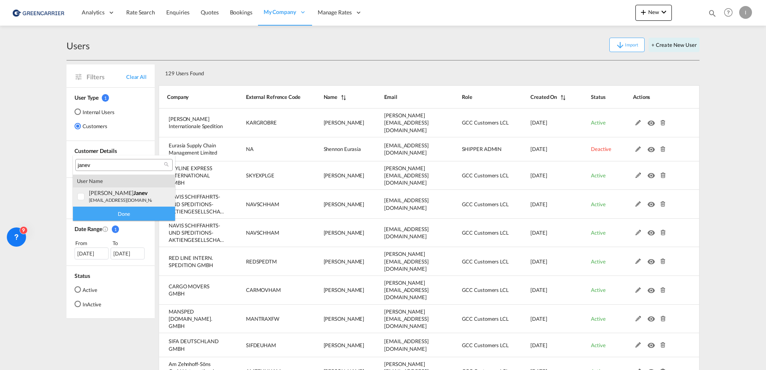
type input "janev"
click at [78, 196] on div at bounding box center [81, 197] width 8 height 8
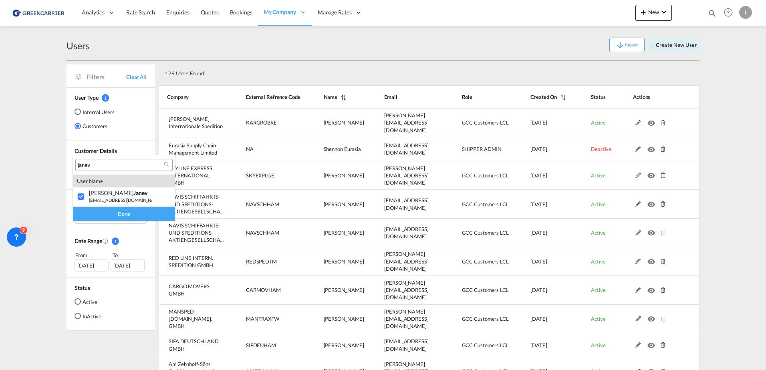
click at [100, 210] on div "Done" at bounding box center [124, 214] width 102 height 14
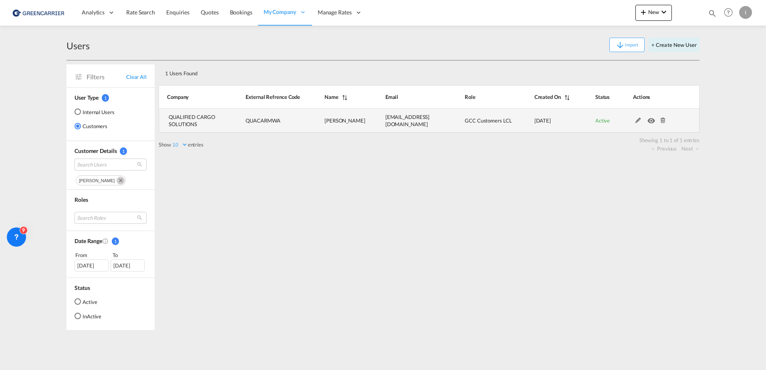
click at [637, 119] on md-icon at bounding box center [638, 121] width 10 height 6
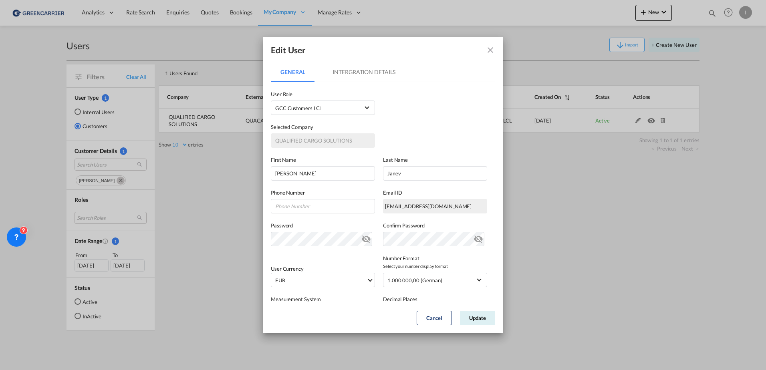
click at [491, 47] on md-icon "icon-close fg-AAA8AD" at bounding box center [490, 50] width 10 height 10
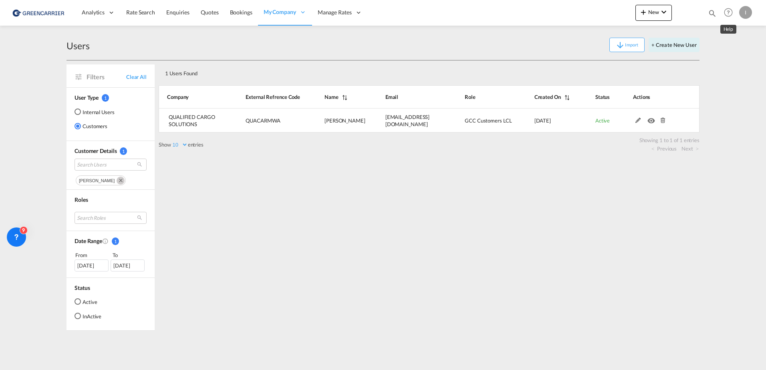
click at [744, 13] on div "I" at bounding box center [745, 12] width 13 height 13
click at [731, 63] on button "Logout" at bounding box center [736, 61] width 52 height 16
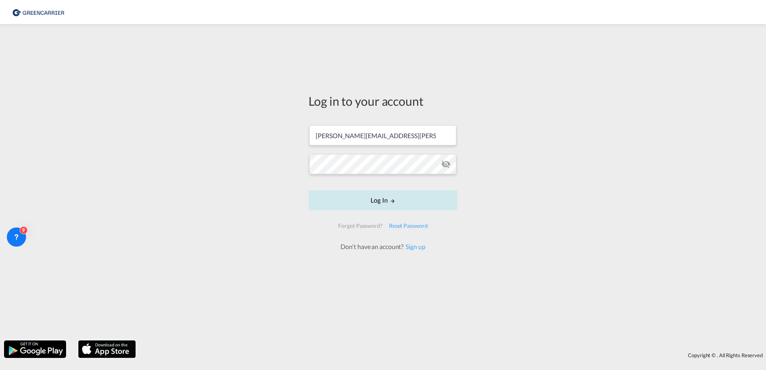
click at [402, 206] on button "Log In" at bounding box center [382, 200] width 149 height 20
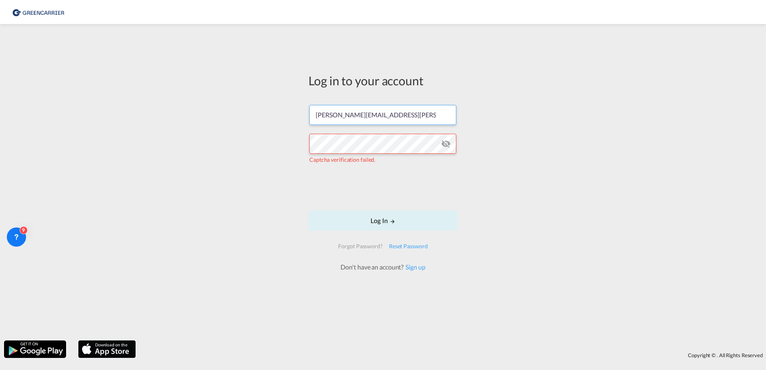
drag, startPoint x: 395, startPoint y: 109, endPoint x: 394, endPoint y: 115, distance: 5.4
click at [395, 109] on input "[PERSON_NAME][EMAIL_ADDRESS][PERSON_NAME][DOMAIN_NAME]" at bounding box center [382, 115] width 147 height 20
type input "isabel_huhu@yahoo.de"
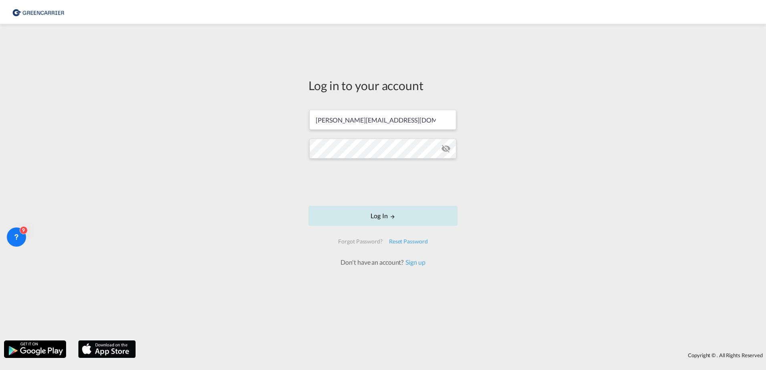
click at [384, 213] on button "Log In" at bounding box center [382, 216] width 149 height 20
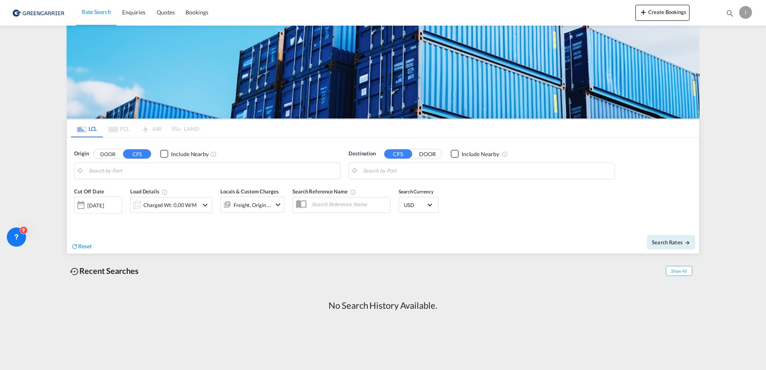
click at [741, 14] on div "I" at bounding box center [745, 12] width 13 height 13
click at [677, 13] on md-backdrop at bounding box center [383, 185] width 766 height 370
click at [667, 13] on button "Create Bookings" at bounding box center [662, 13] width 54 height 16
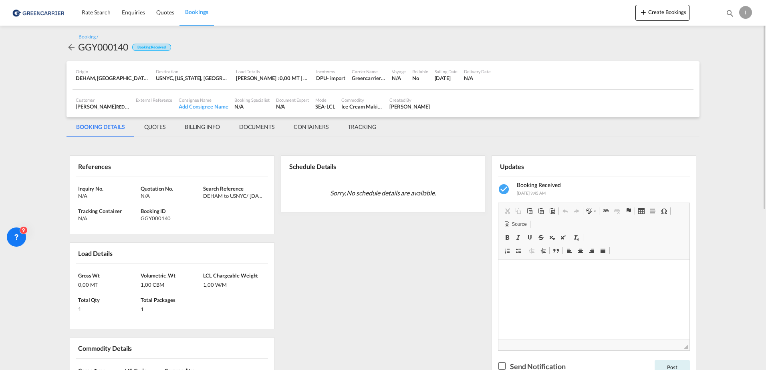
click at [746, 8] on div "I" at bounding box center [745, 12] width 13 height 13
click at [717, 60] on button "Logout" at bounding box center [736, 61] width 52 height 16
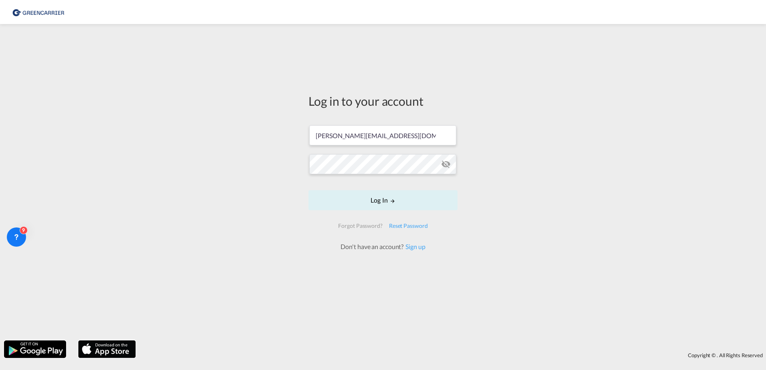
click at [382, 124] on form "isabel_huhu@yahoo.de Log In Forgot Password? Reset Password Don't have an accou…" at bounding box center [382, 184] width 149 height 134
click at [385, 135] on input "isabel_huhu@yahoo.de" at bounding box center [382, 135] width 147 height 20
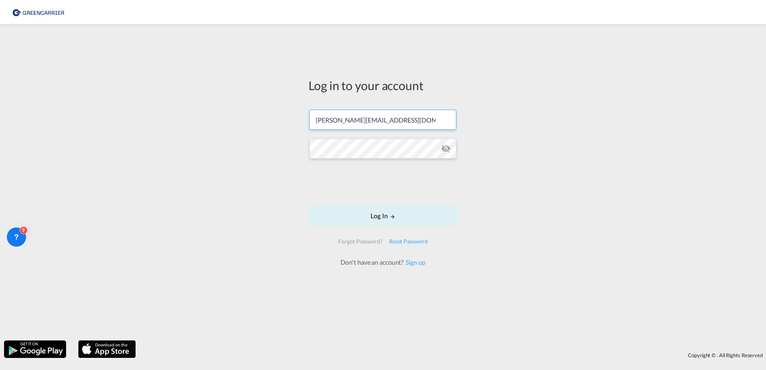
type input "[PERSON_NAME][EMAIL_ADDRESS][PERSON_NAME][DOMAIN_NAME]"
click at [391, 222] on button "Log In" at bounding box center [382, 216] width 149 height 20
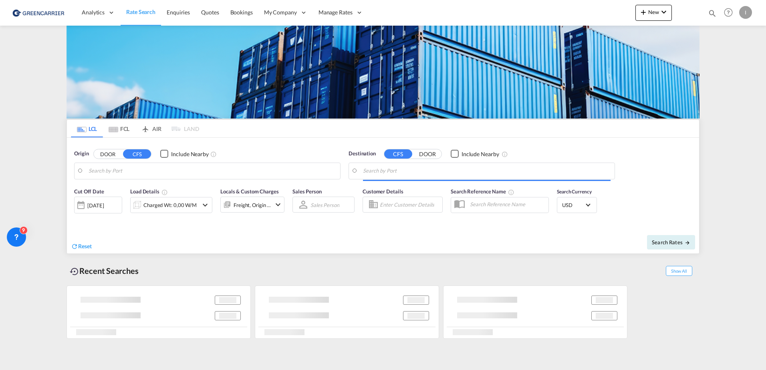
type input "Hamburg, DEHAM"
type input "Callao, PECLL"
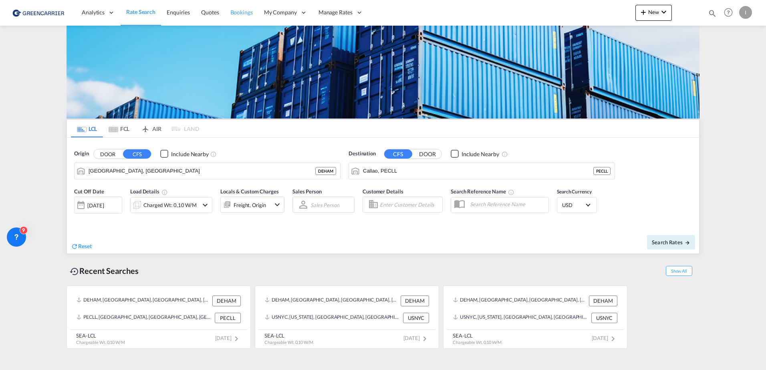
drag, startPoint x: 249, startPoint y: 10, endPoint x: 255, endPoint y: 13, distance: 6.1
click at [249, 10] on span "Bookings" at bounding box center [241, 12] width 22 height 7
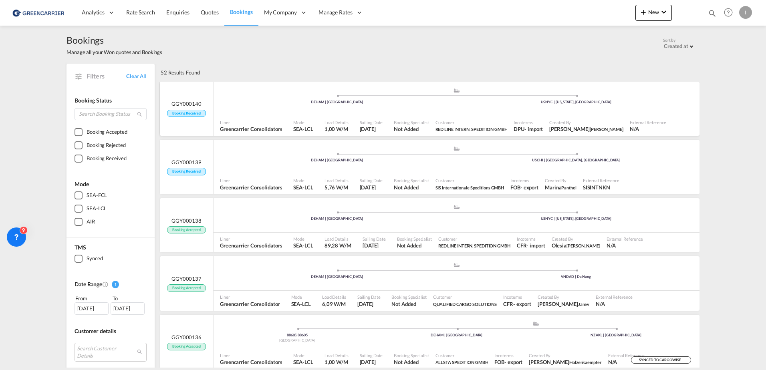
click at [392, 117] on div "Booking Specialist Not Added" at bounding box center [410, 126] width 41 height 20
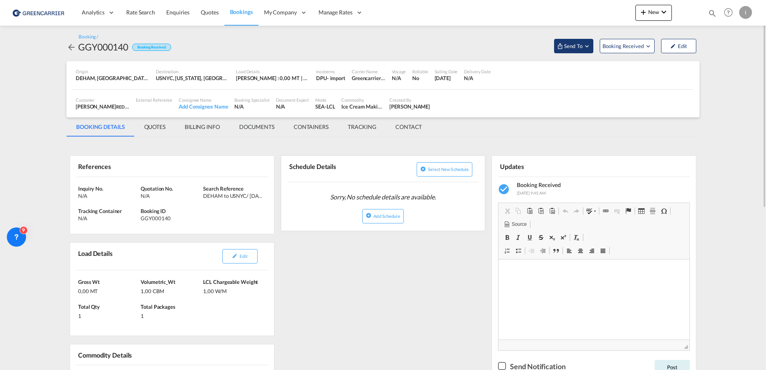
click at [576, 44] on span "Send To" at bounding box center [573, 46] width 20 height 8
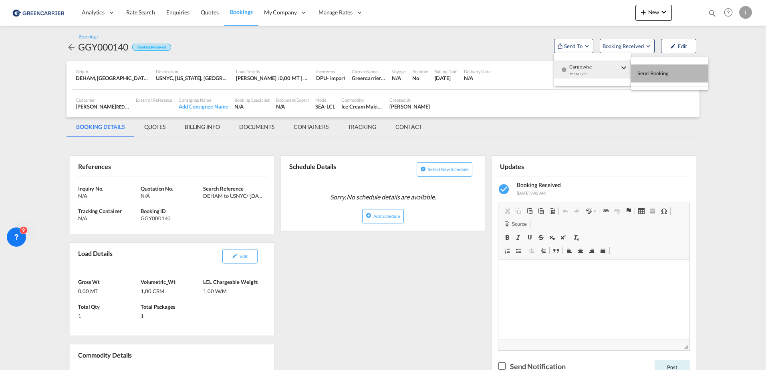
click at [681, 75] on button "Send Booking" at bounding box center [669, 73] width 77 height 18
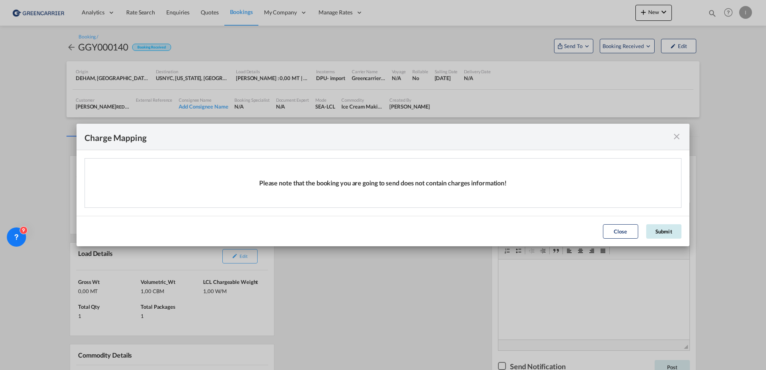
click at [663, 229] on button "Submit" at bounding box center [663, 231] width 35 height 14
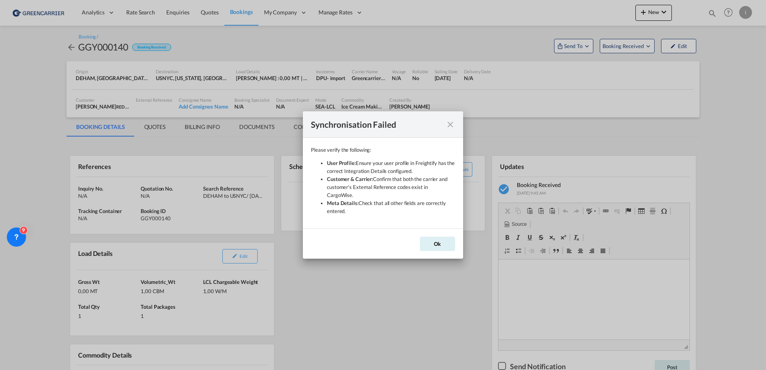
drag, startPoint x: 438, startPoint y: 239, endPoint x: 500, endPoint y: 189, distance: 79.7
click at [496, 191] on div "Synchronisation Failed Please verify the following: User Profile: Ensure your u…" at bounding box center [383, 185] width 766 height 370
drag, startPoint x: 447, startPoint y: 128, endPoint x: 448, endPoint y: 133, distance: 4.6
click at [448, 128] on md-icon "icon-close" at bounding box center [450, 125] width 10 height 10
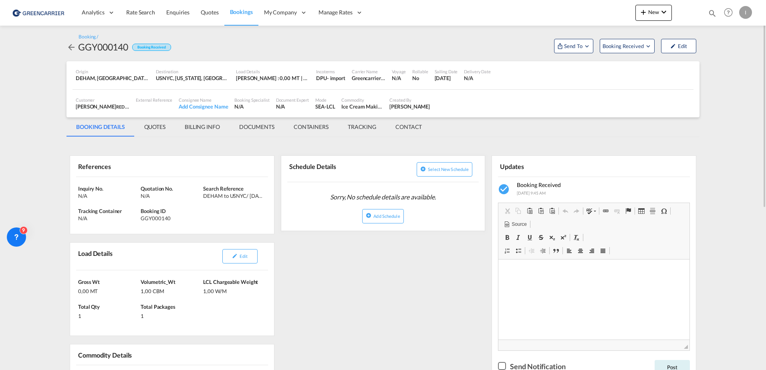
click at [746, 13] on div "I" at bounding box center [745, 12] width 13 height 13
click at [722, 65] on button "Logout" at bounding box center [736, 61] width 52 height 16
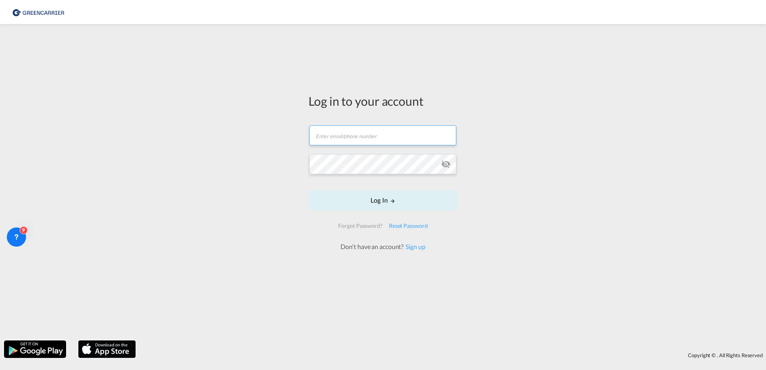
type input "[PERSON_NAME][EMAIL_ADDRESS][PERSON_NAME][DOMAIN_NAME]"
click at [384, 129] on input "[PERSON_NAME][EMAIL_ADDRESS][PERSON_NAME][DOMAIN_NAME]" at bounding box center [382, 135] width 147 height 20
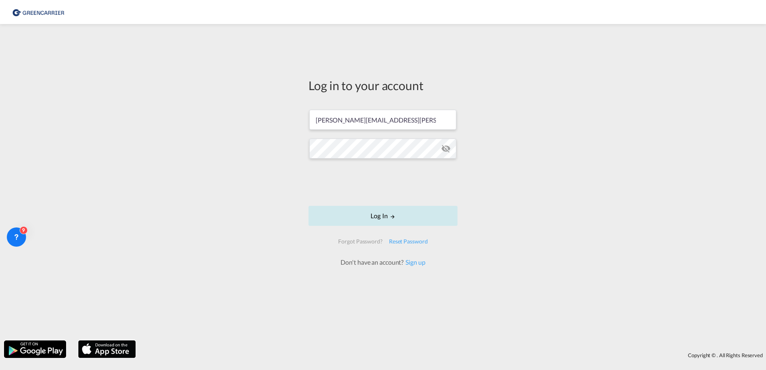
click at [384, 219] on button "Log In" at bounding box center [382, 216] width 149 height 20
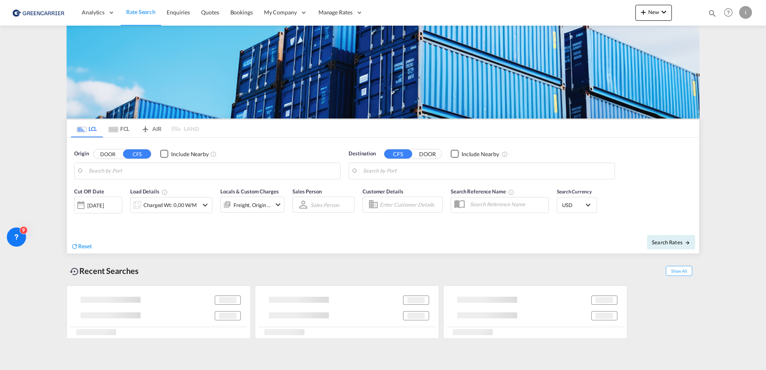
type input "Hamburg, DEHAM"
type input "Callao, PECLL"
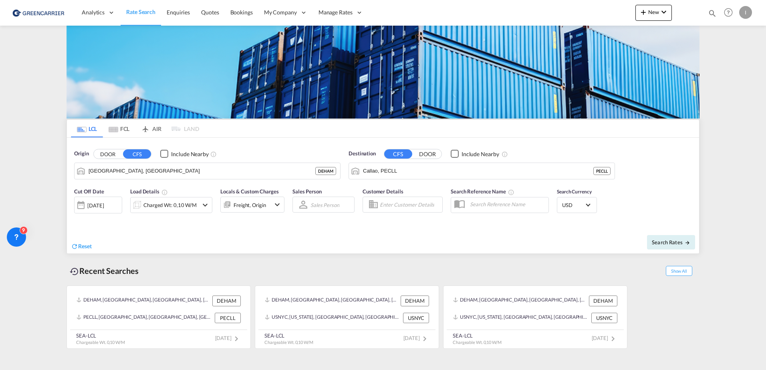
click at [744, 16] on div "I" at bounding box center [745, 12] width 13 height 13
drag, startPoint x: 330, startPoint y: 12, endPoint x: 316, endPoint y: 13, distance: 14.4
click at [330, 12] on md-backdrop at bounding box center [383, 185] width 766 height 370
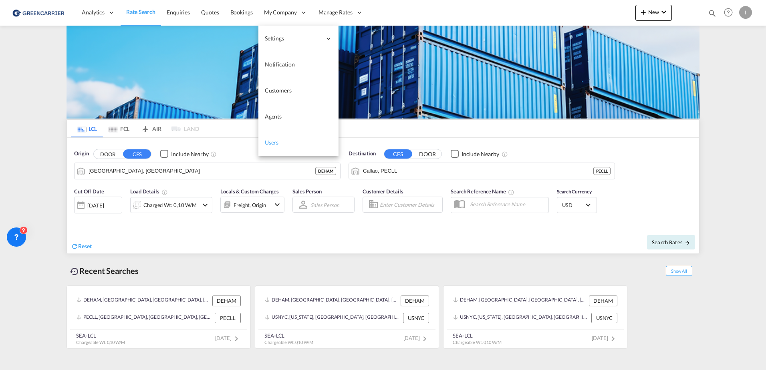
click at [268, 145] on span "Users" at bounding box center [272, 142] width 14 height 7
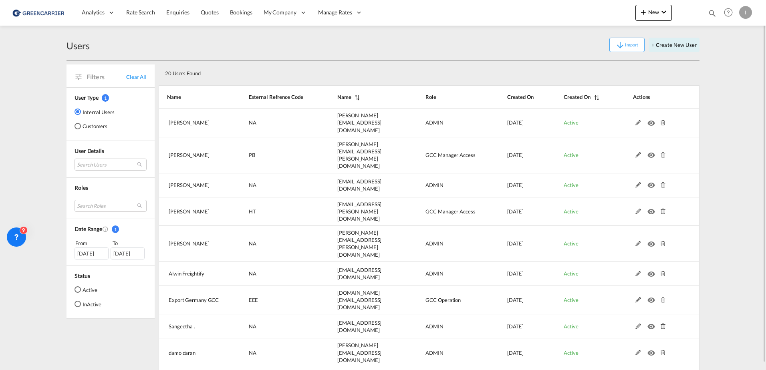
click at [89, 120] on md-radio-group "Internal Users Customers" at bounding box center [94, 122] width 40 height 29
click at [96, 124] on md-radio-button "Customers" at bounding box center [94, 126] width 40 height 8
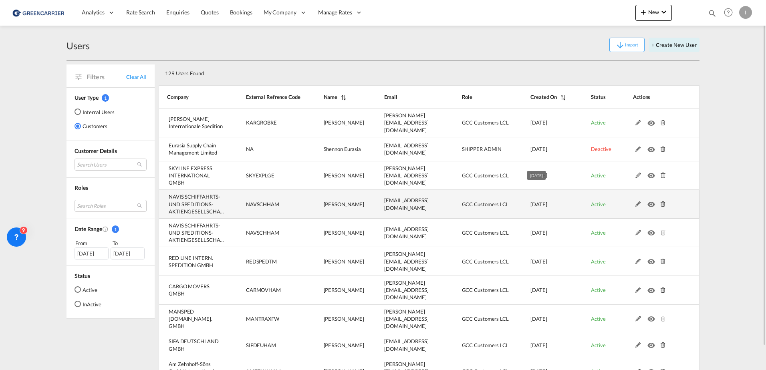
scroll to position [25, 0]
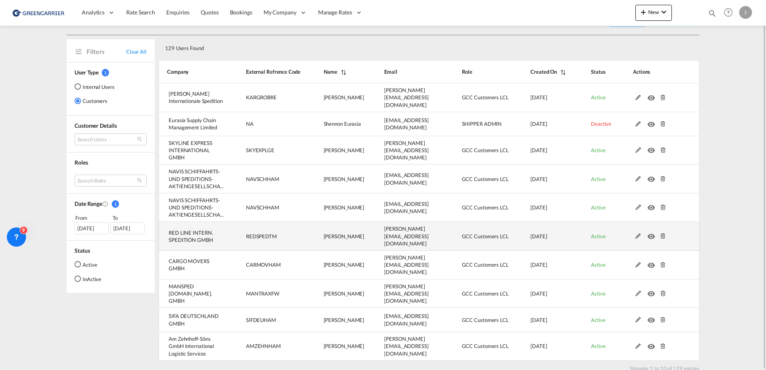
click at [663, 233] on md-icon at bounding box center [662, 236] width 10 height 6
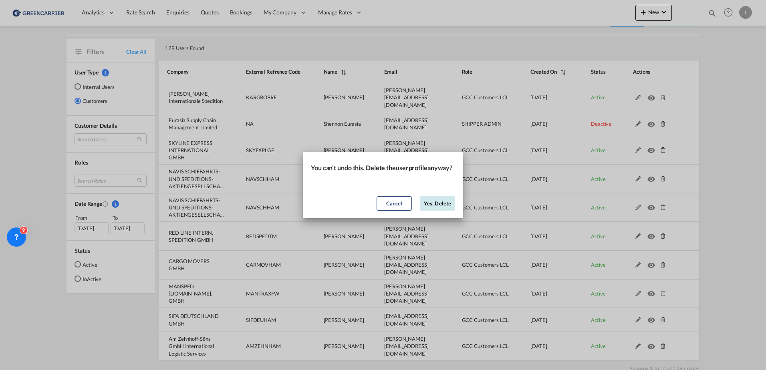
click at [447, 207] on button "Yes, Delete" at bounding box center [437, 203] width 35 height 14
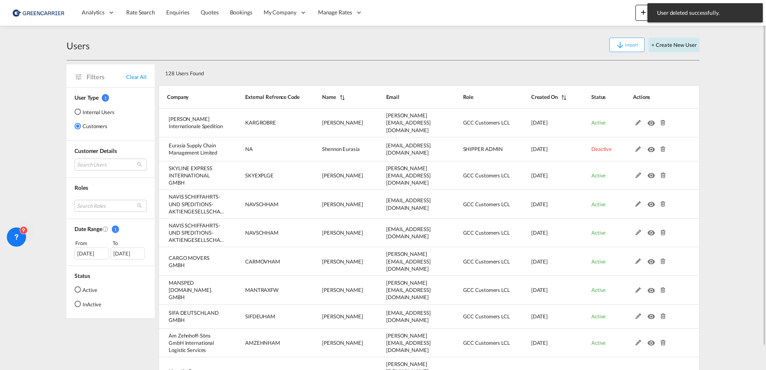
click at [683, 45] on button "+ Create New User" at bounding box center [673, 45] width 51 height 14
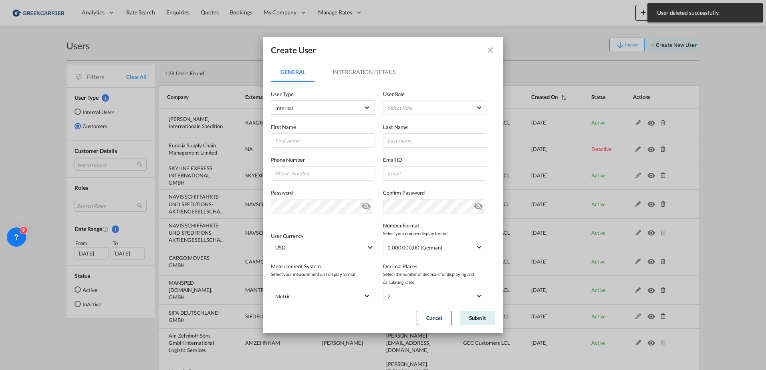
click at [328, 109] on span "Internal" at bounding box center [317, 108] width 84 height 8
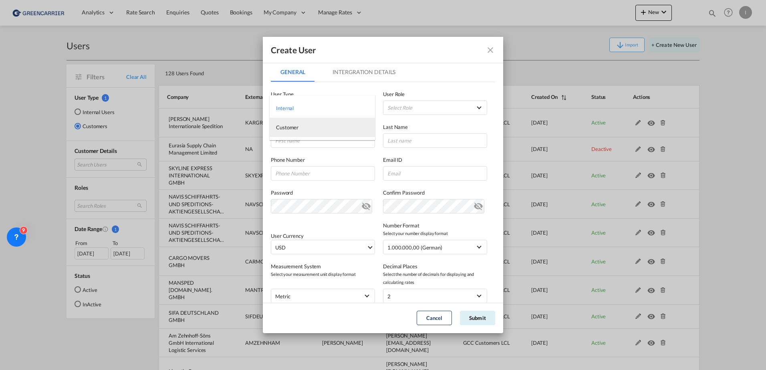
click at [321, 129] on md-option "Customer" at bounding box center [321, 127] width 105 height 19
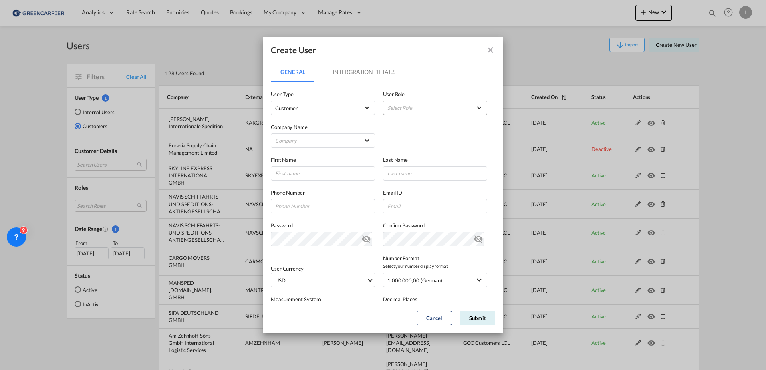
click at [462, 106] on md-select "Select Role" at bounding box center [435, 108] width 104 height 14
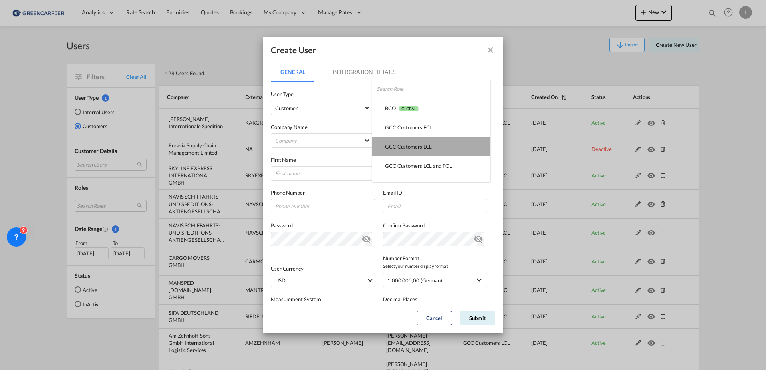
click at [446, 146] on md-option "GCC Customers LCL USER_DEFINED" at bounding box center [431, 146] width 118 height 19
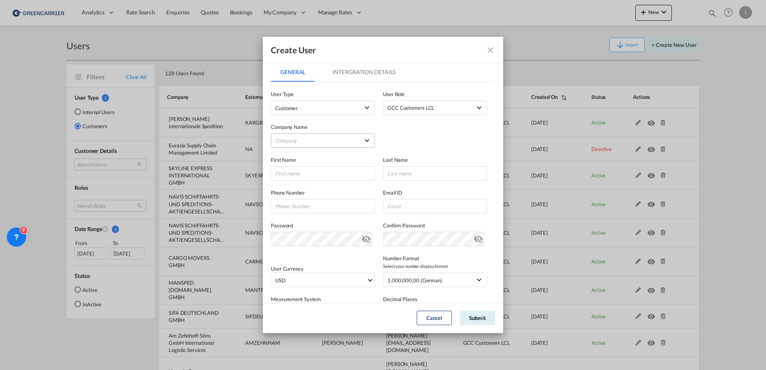
click at [330, 141] on md-select "Company Am Zehnhoff-Söns GmbH International Logistic Services AMA FREIGHT AGENC…" at bounding box center [323, 140] width 104 height 14
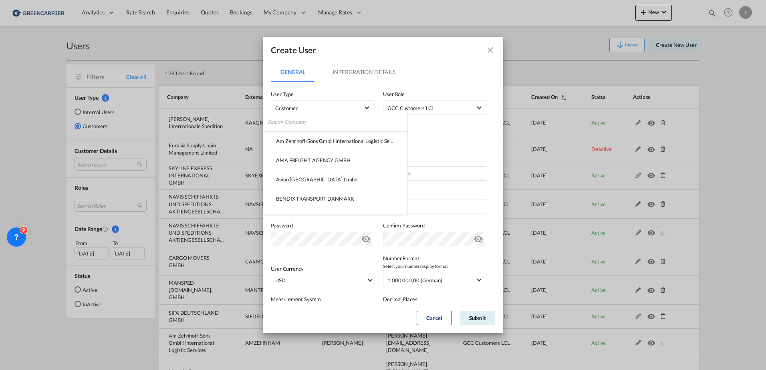
click at [336, 121] on input "search" at bounding box center [337, 121] width 140 height 19
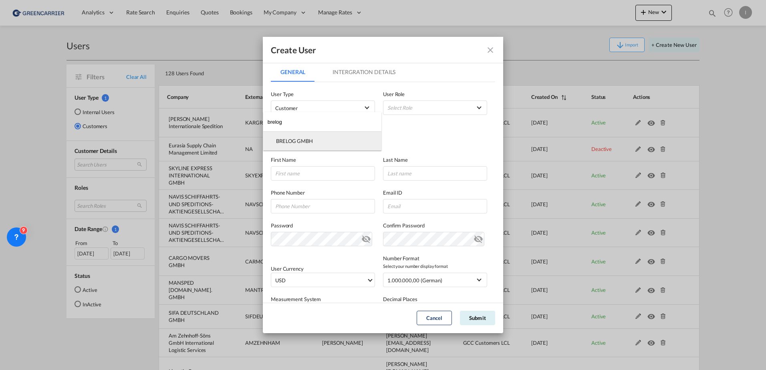
type input "brelog"
click at [293, 141] on div "BRELOG GMBH" at bounding box center [294, 140] width 37 height 7
drag, startPoint x: 301, startPoint y: 171, endPoint x: 314, endPoint y: 178, distance: 14.3
click at [301, 171] on input "GeneralIntergration Details ..." at bounding box center [323, 173] width 104 height 14
type input "Isabel"
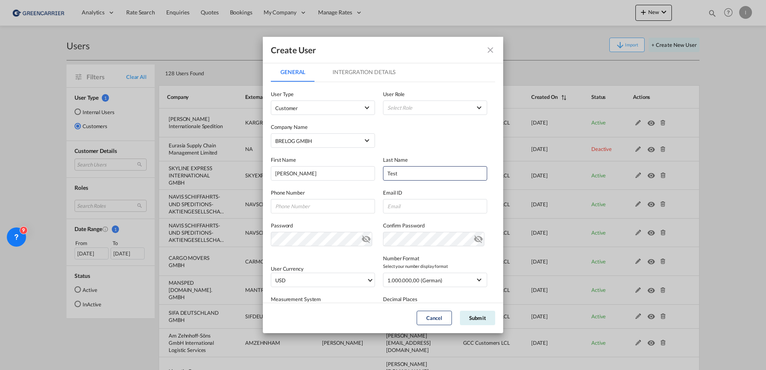
click at [468, 156] on label "Last Name" at bounding box center [435, 160] width 104 height 8
click at [423, 174] on input "Test" at bounding box center [435, 173] width 104 height 14
type input "Test Huebner"
type input "015901988655"
type input "isabel_huhu@yahoo.de"
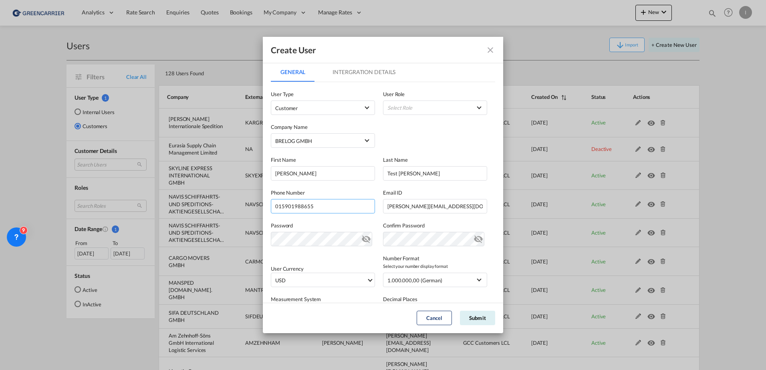
drag, startPoint x: 334, startPoint y: 207, endPoint x: 153, endPoint y: 199, distance: 181.2
click at [153, 199] on div "Create User General Intergration Details General Intergration Details User Type…" at bounding box center [383, 185] width 766 height 370
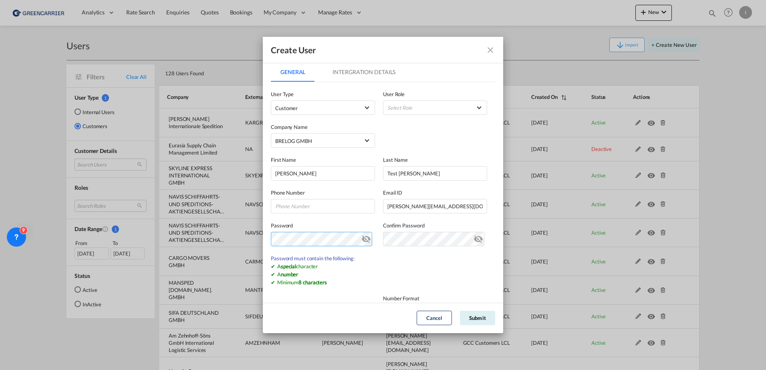
click at [237, 244] on div "Create User General Intergration Details General Intergration Details User Type…" at bounding box center [383, 185] width 766 height 370
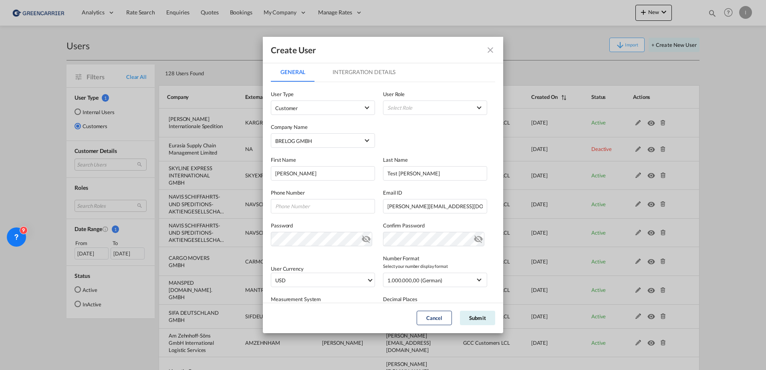
click at [364, 240] on md-icon "icon-eye-off" at bounding box center [366, 238] width 10 height 10
click at [475, 239] on md-icon "icon-eye-off" at bounding box center [478, 238] width 10 height 10
click at [378, 68] on md-tab-item "Intergration Details" at bounding box center [364, 71] width 82 height 19
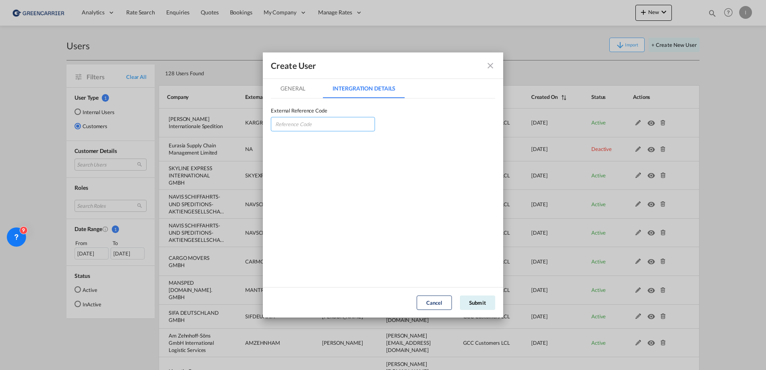
click at [304, 121] on input "GeneralIntergration Details ..." at bounding box center [323, 124] width 104 height 14
click at [302, 87] on md-tab-item "General" at bounding box center [293, 88] width 44 height 19
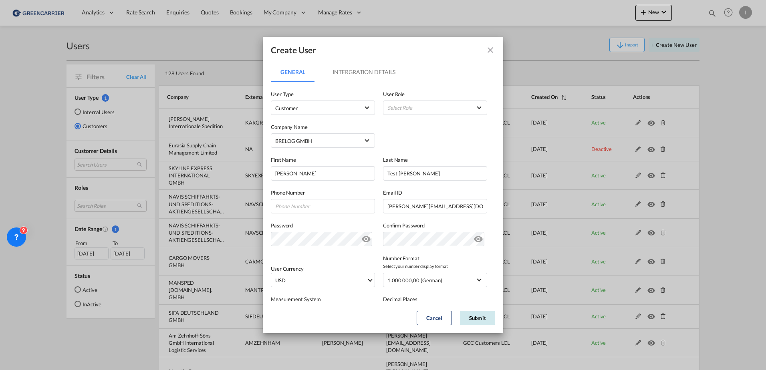
click at [471, 314] on button "Submit" at bounding box center [477, 318] width 35 height 14
click at [447, 102] on md-select "Select Role" at bounding box center [435, 108] width 104 height 14
click at [446, 145] on md-option "GCC Customers LCL USER_DEFINED" at bounding box center [431, 146] width 118 height 19
click at [478, 319] on button "Submit" at bounding box center [477, 318] width 35 height 14
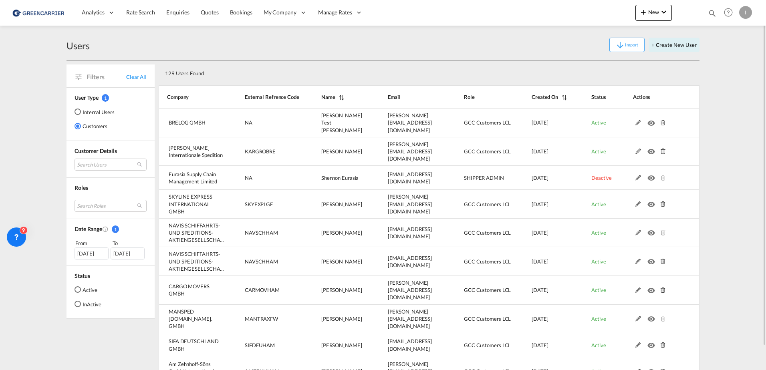
click at [743, 6] on div "I" at bounding box center [745, 12] width 13 height 13
click at [732, 62] on button "Logout" at bounding box center [736, 61] width 52 height 16
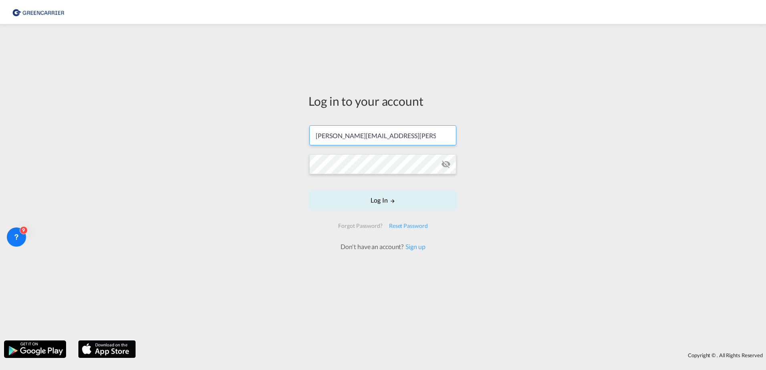
click at [408, 133] on input "[PERSON_NAME][EMAIL_ADDRESS][PERSON_NAME][DOMAIN_NAME]" at bounding box center [382, 135] width 147 height 20
type input "isabel_huhu@yahoo.de"
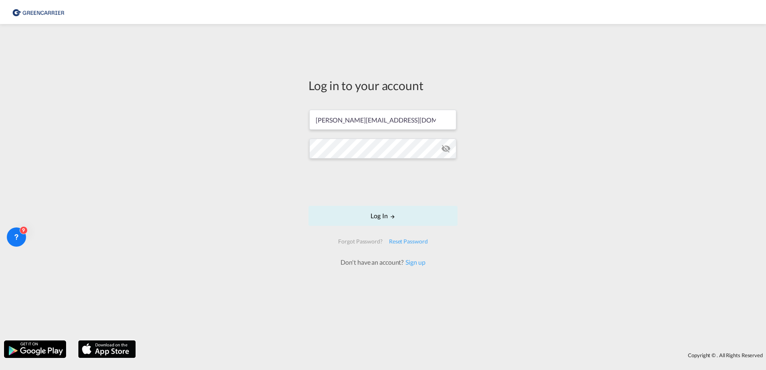
click at [369, 220] on button "Log In" at bounding box center [382, 216] width 149 height 20
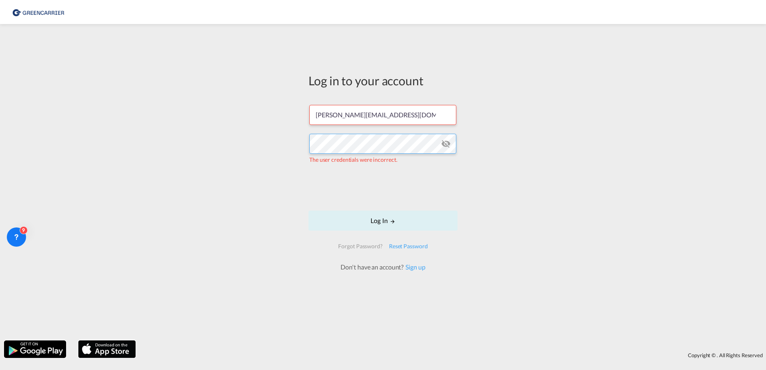
click at [209, 137] on div "Log in to your account isabel_huhu@yahoo.de The user credentials were incorrect…" at bounding box center [383, 182] width 766 height 308
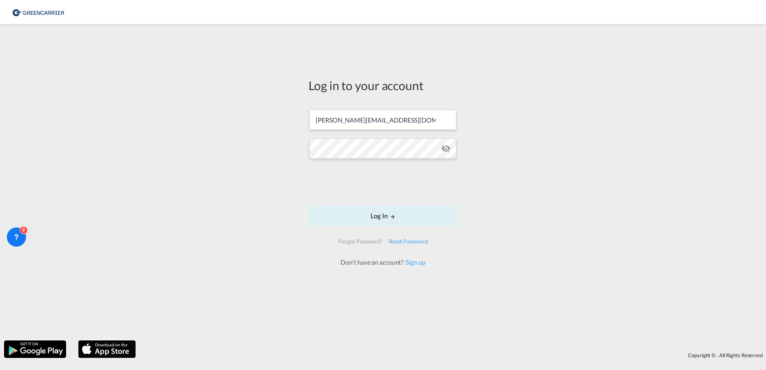
click at [208, 135] on div "Log in to your account isabel_huhu@yahoo.de Log In Forgot Password? Reset Passw…" at bounding box center [383, 182] width 766 height 308
click at [416, 217] on button "Log In" at bounding box center [382, 216] width 149 height 20
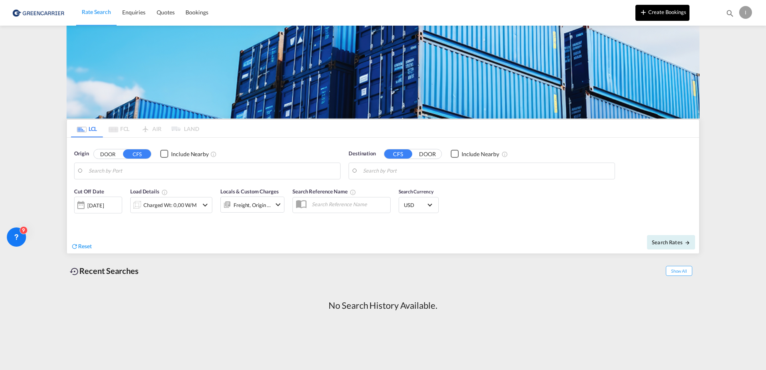
click at [685, 6] on button "Create Bookings" at bounding box center [662, 13] width 54 height 16
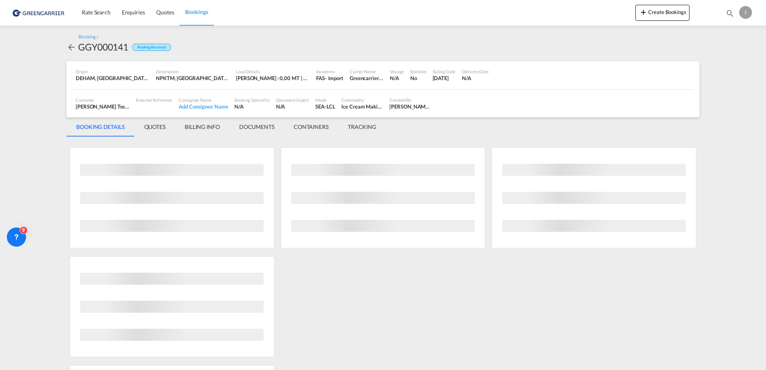
click at [742, 15] on div "I" at bounding box center [745, 12] width 13 height 13
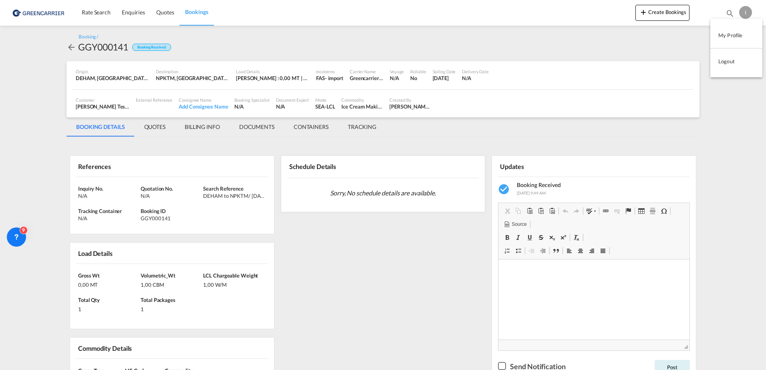
click at [722, 61] on button "Logout" at bounding box center [736, 61] width 52 height 16
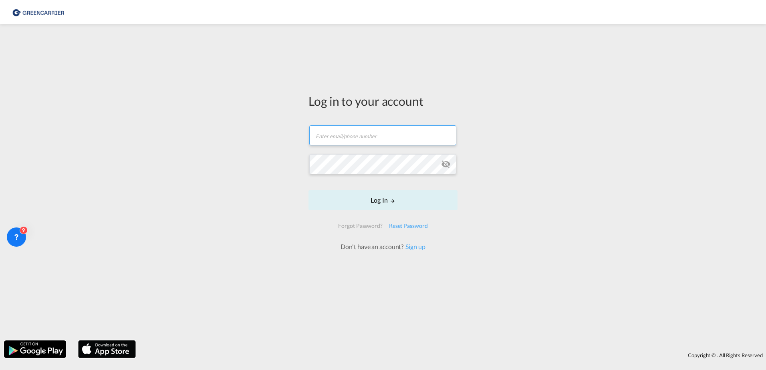
type input "[PERSON_NAME][EMAIL_ADDRESS][PERSON_NAME][DOMAIN_NAME]"
click at [402, 135] on input "[PERSON_NAME][EMAIL_ADDRESS][PERSON_NAME][DOMAIN_NAME]" at bounding box center [382, 135] width 147 height 20
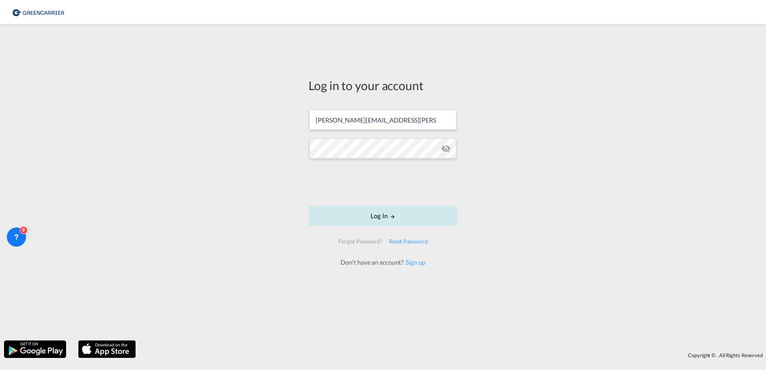
click at [378, 220] on button "Log In" at bounding box center [382, 216] width 149 height 20
click at [414, 215] on button "Log In" at bounding box center [382, 216] width 149 height 20
click at [416, 215] on button "Log In" at bounding box center [382, 216] width 149 height 20
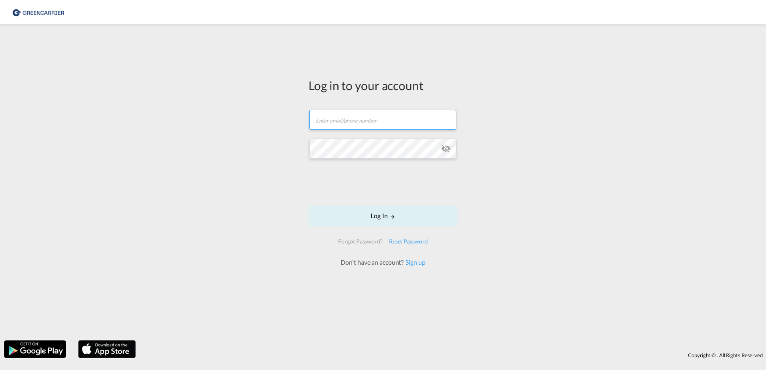
type input "[PERSON_NAME][EMAIL_ADDRESS][PERSON_NAME][DOMAIN_NAME]"
click at [602, 137] on div "Log in to your account isabel.huebner@greencarrier.com Log In Forgot Password? …" at bounding box center [383, 182] width 766 height 308
click at [418, 221] on button "Log In" at bounding box center [382, 216] width 149 height 20
click at [441, 144] on md-icon "icon-eye-off" at bounding box center [446, 149] width 10 height 10
click at [620, 149] on div "Log in to your account isabel.huebner@greencarrier.com Log In Forgot Password? …" at bounding box center [383, 182] width 766 height 308
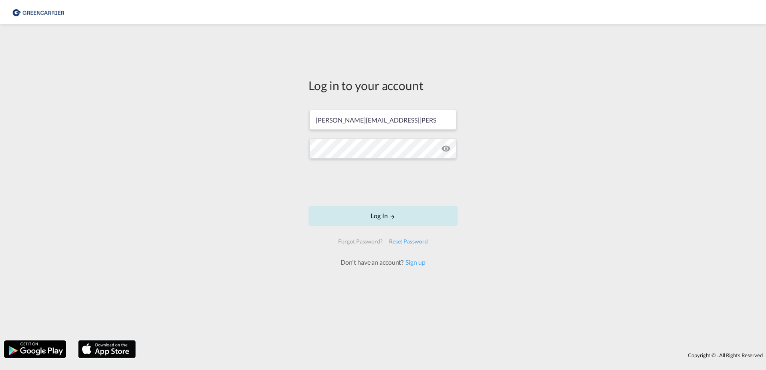
click at [375, 213] on button "Log In" at bounding box center [382, 216] width 149 height 20
click at [376, 217] on button "Log In" at bounding box center [382, 216] width 149 height 20
click at [375, 217] on button "Log In" at bounding box center [382, 216] width 149 height 20
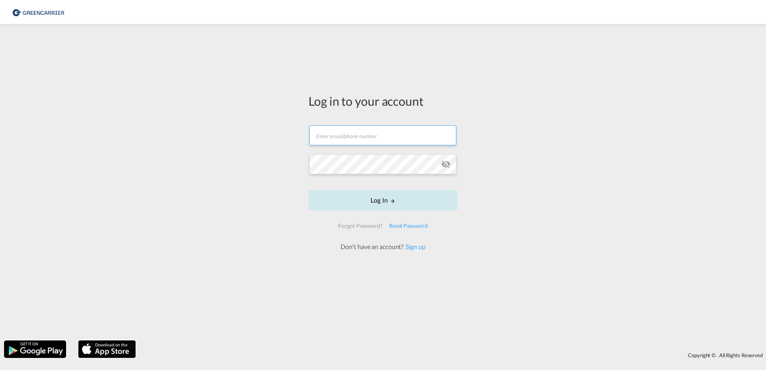
type input "[PERSON_NAME][EMAIL_ADDRESS][PERSON_NAME][DOMAIN_NAME]"
click at [399, 201] on button "Log In" at bounding box center [382, 200] width 149 height 20
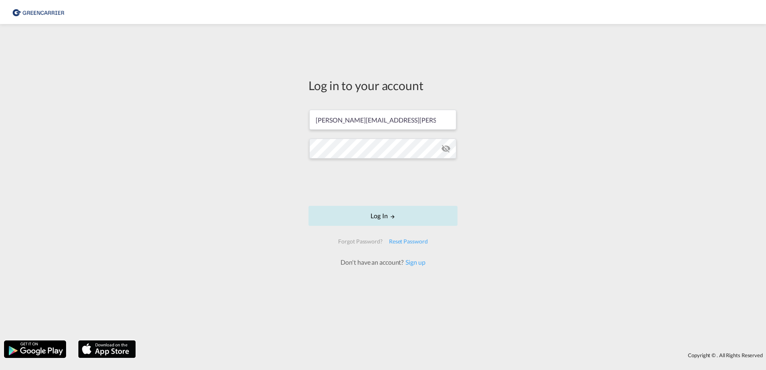
click at [429, 221] on button "Log In" at bounding box center [382, 216] width 149 height 20
click at [371, 120] on input "[PERSON_NAME][EMAIL_ADDRESS][PERSON_NAME][DOMAIN_NAME]" at bounding box center [382, 120] width 147 height 20
type input "[PERSON_NAME][EMAIL_ADDRESS][PERSON_NAME][DOMAIN_NAME]"
click at [506, 145] on div "Log in to your account [PERSON_NAME][EMAIL_ADDRESS][PERSON_NAME][DOMAIN_NAME] L…" at bounding box center [383, 182] width 766 height 308
click at [401, 207] on button "Log In" at bounding box center [382, 216] width 149 height 20
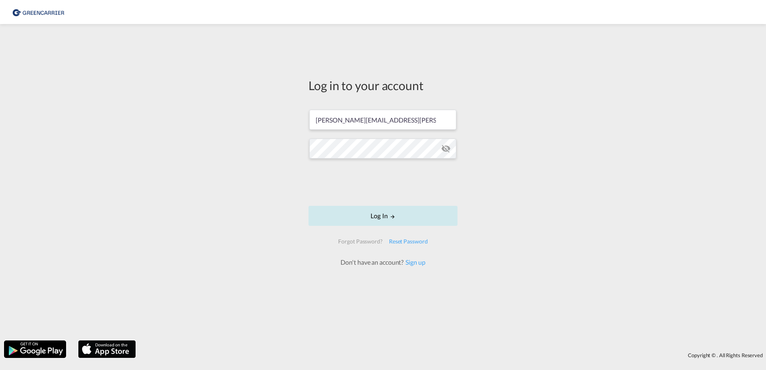
click at [396, 215] on button "Log In" at bounding box center [382, 216] width 149 height 20
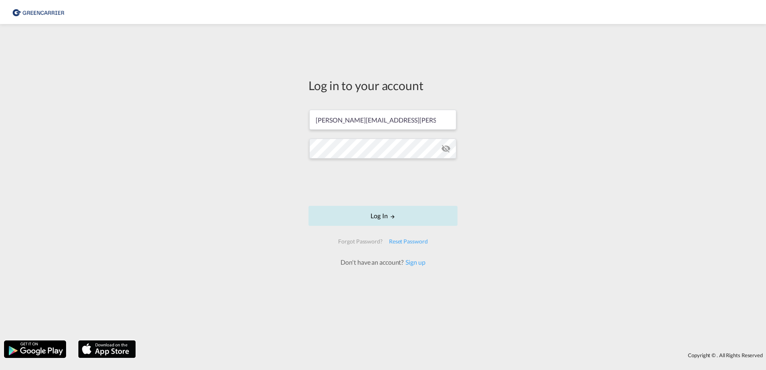
click at [396, 215] on button "Log In" at bounding box center [382, 216] width 149 height 20
click at [393, 225] on button "Log In" at bounding box center [382, 216] width 149 height 20
type input "[GEOGRAPHIC_DATA], [GEOGRAPHIC_DATA]"
type input "Callao, PECLL"
